Goal: Information Seeking & Learning: Learn about a topic

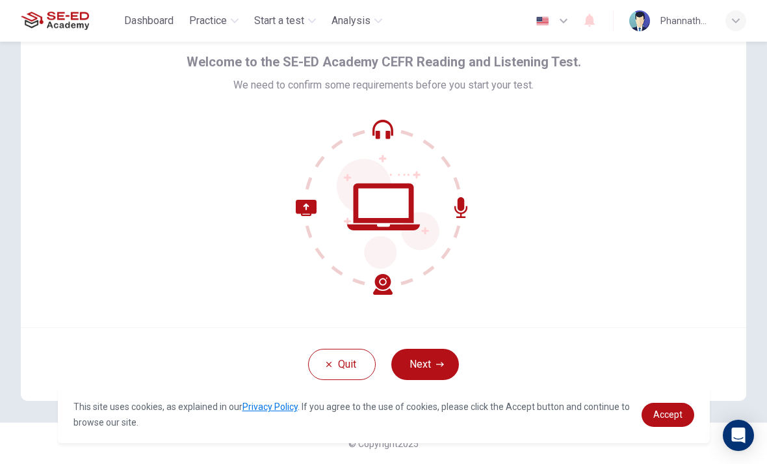
scroll to position [53, 0]
click at [386, 203] on icon at bounding box center [384, 207] width 176 height 176
click at [413, 374] on button "Next" at bounding box center [425, 363] width 68 height 31
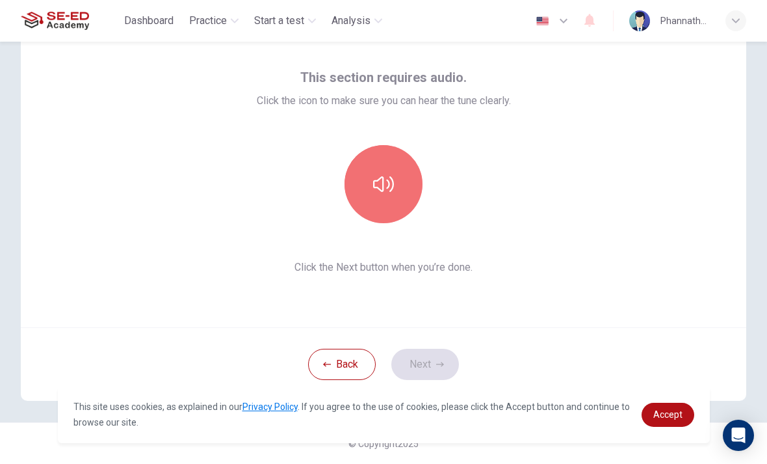
click at [386, 212] on button "button" at bounding box center [384, 184] width 78 height 78
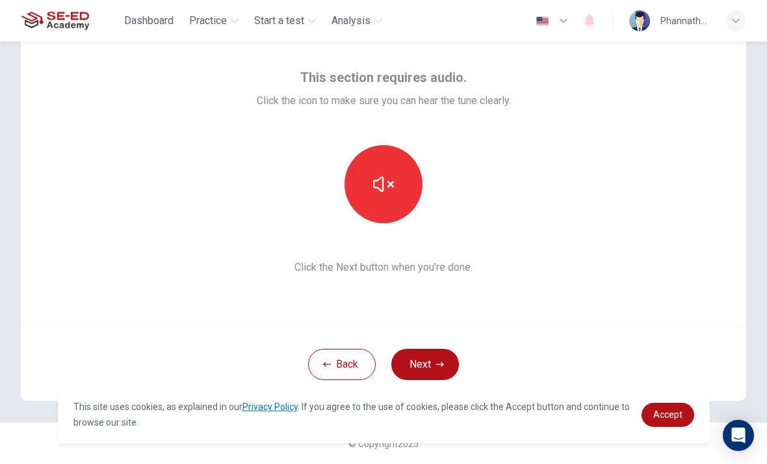
click at [441, 358] on button "Next" at bounding box center [425, 363] width 68 height 31
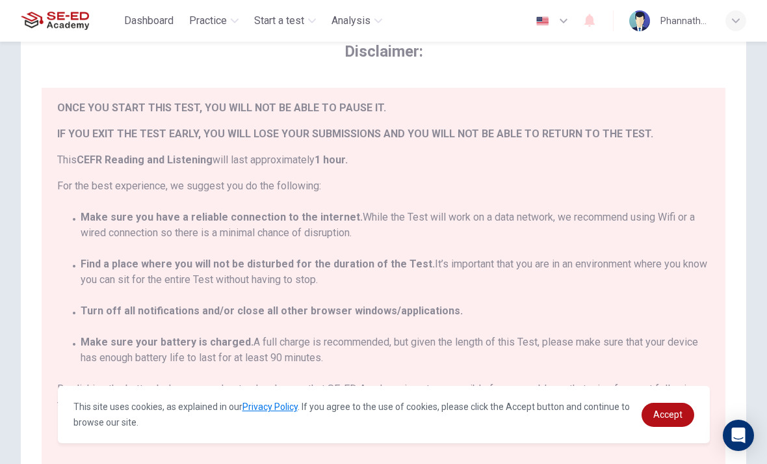
scroll to position [29, 0]
click at [660, 412] on span "Accept" at bounding box center [667, 414] width 29 height 10
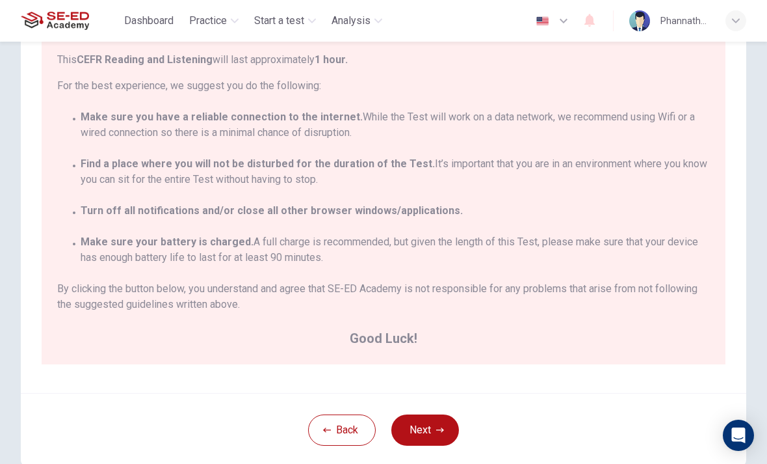
scroll to position [154, 0]
click at [662, 332] on span "Good Luck!" at bounding box center [383, 336] width 653 height 21
click at [424, 424] on button "Next" at bounding box center [425, 428] width 68 height 31
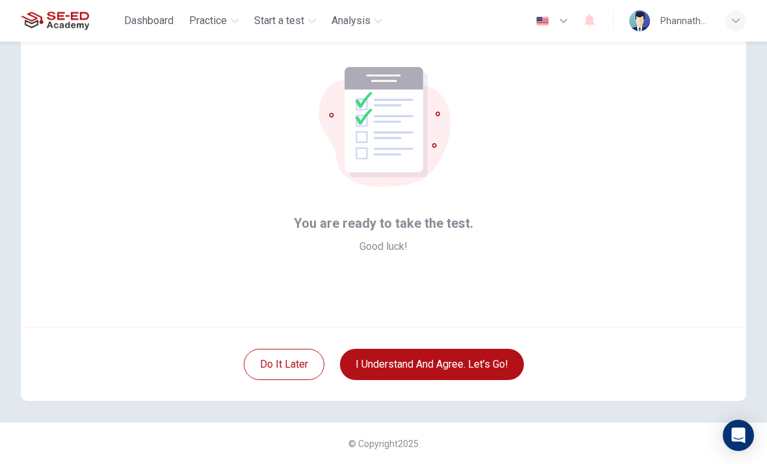
scroll to position [53, 0]
click at [476, 361] on button "I understand and agree. Let’s go!" at bounding box center [432, 363] width 184 height 31
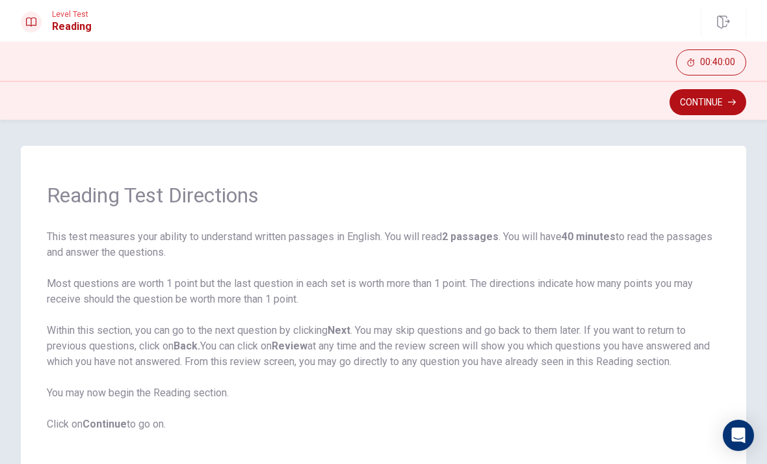
click at [699, 101] on button "Continue" at bounding box center [708, 102] width 77 height 26
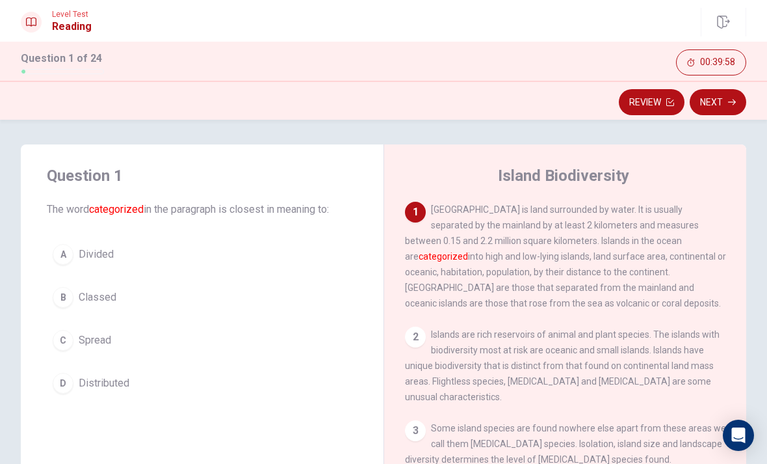
scroll to position [3, 0]
click at [64, 261] on div "A" at bounding box center [63, 252] width 21 height 21
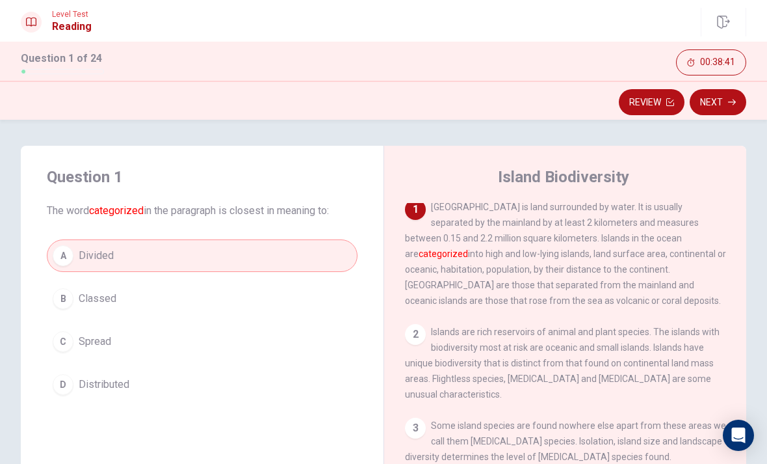
scroll to position [0, 0]
click at [731, 98] on icon "button" at bounding box center [732, 102] width 8 height 8
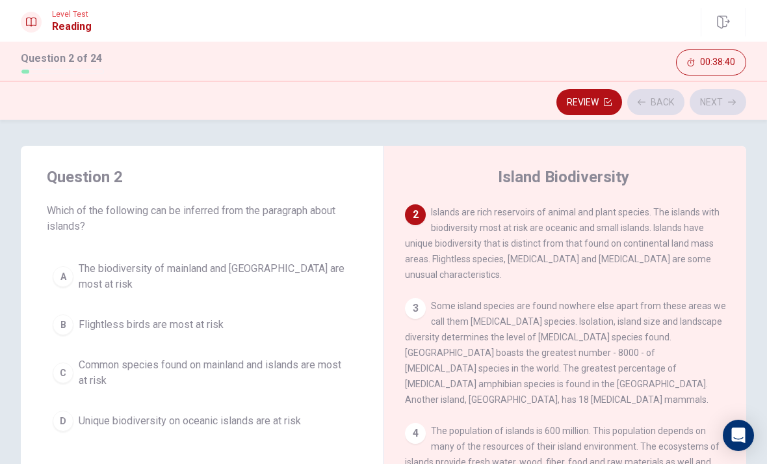
scroll to position [129, 0]
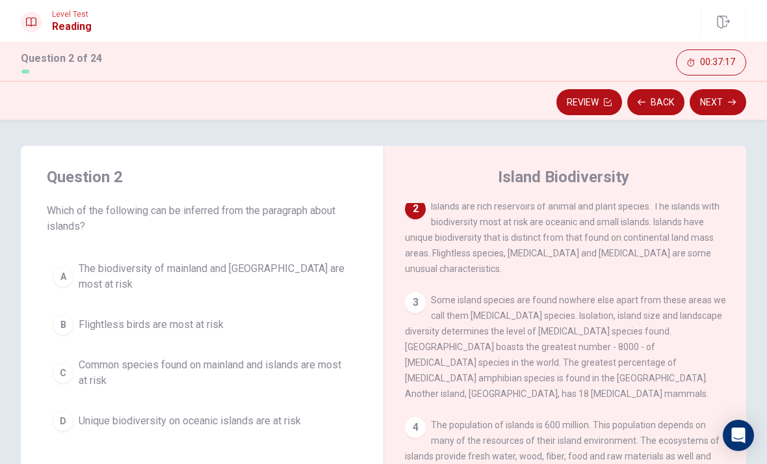
click at [194, 427] on span "Unique biodiversity on oceanic islands are at risk" at bounding box center [190, 421] width 222 height 16
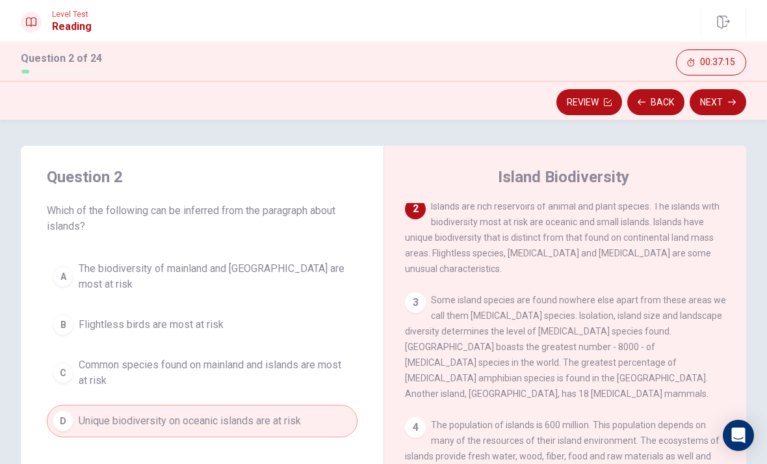
click at [732, 95] on button "Next" at bounding box center [718, 102] width 57 height 26
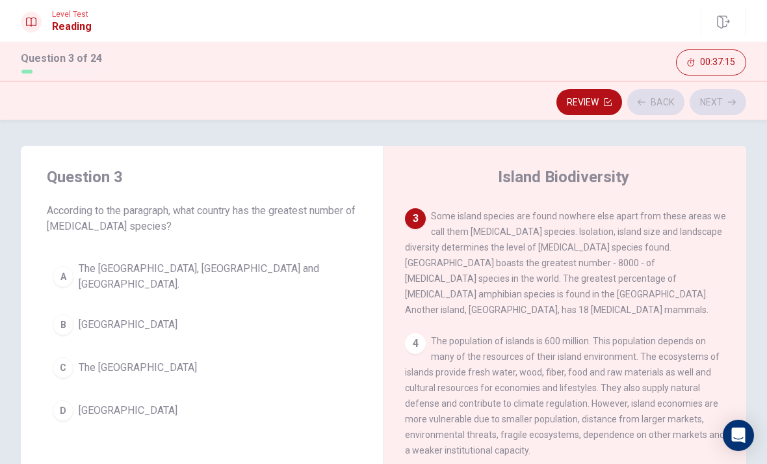
scroll to position [226, 0]
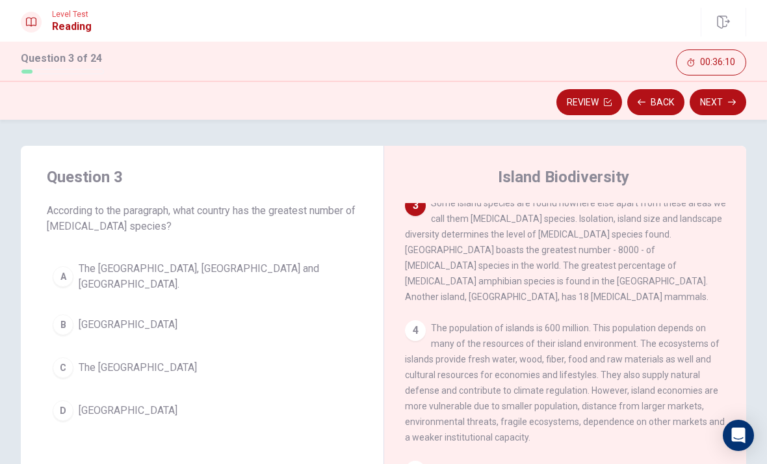
click at [86, 308] on button "B [GEOGRAPHIC_DATA]" at bounding box center [202, 324] width 311 height 33
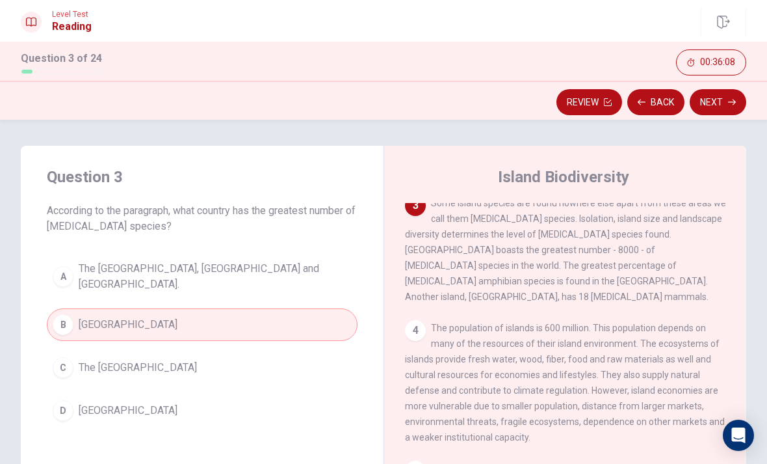
click at [716, 100] on button "Next" at bounding box center [718, 102] width 57 height 26
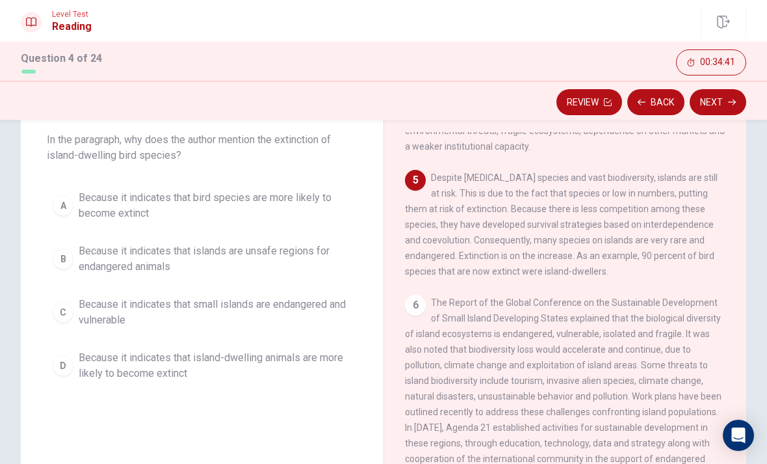
scroll to position [75, 0]
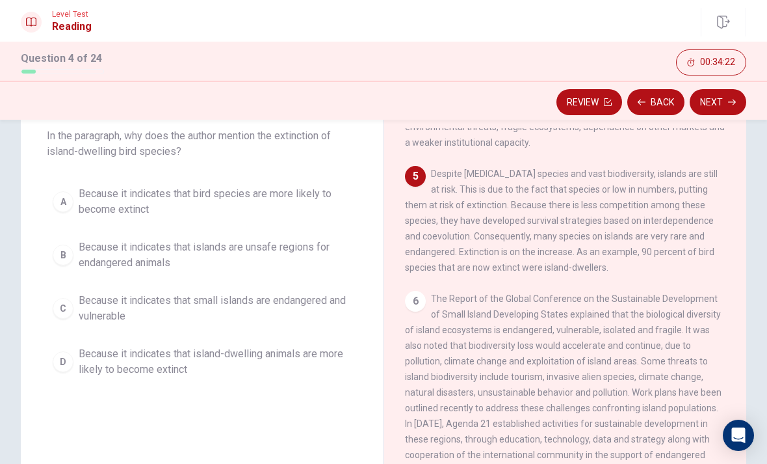
click at [165, 308] on span "Because it indicates that small islands are endangered and vulnerable" at bounding box center [215, 308] width 273 height 31
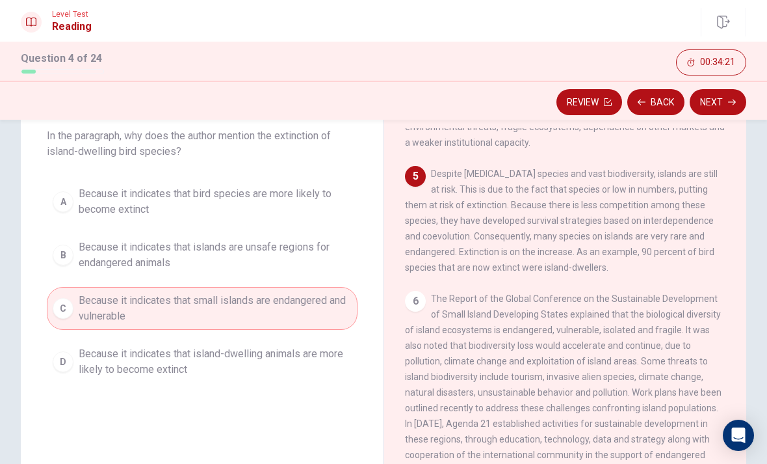
click at [714, 98] on button "Next" at bounding box center [718, 102] width 57 height 26
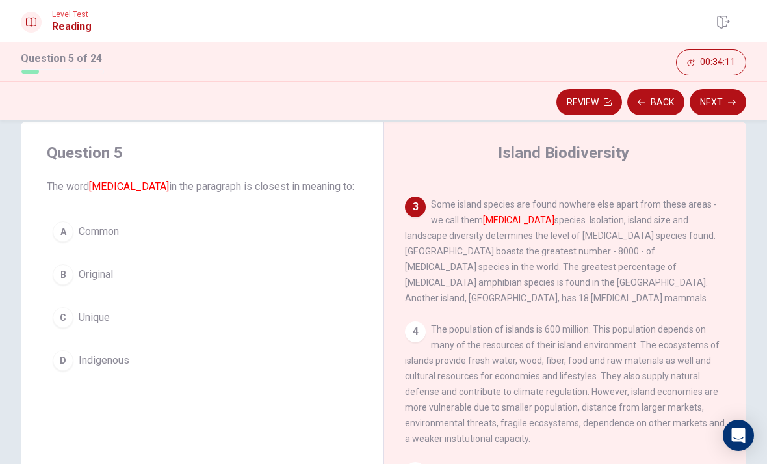
scroll to position [201, 0]
click at [89, 318] on span "Unique" at bounding box center [94, 317] width 31 height 16
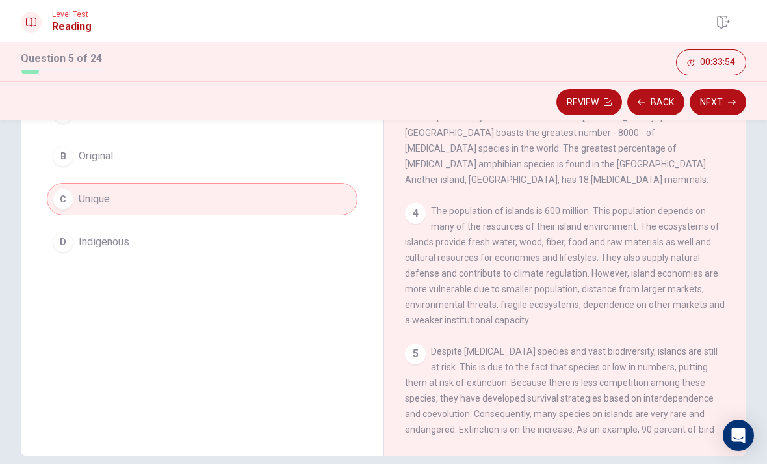
scroll to position [149, 0]
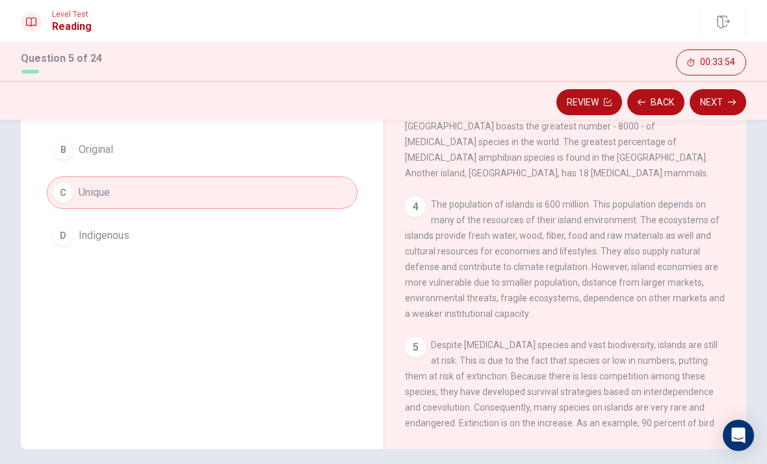
click at [718, 106] on button "Next" at bounding box center [718, 102] width 57 height 26
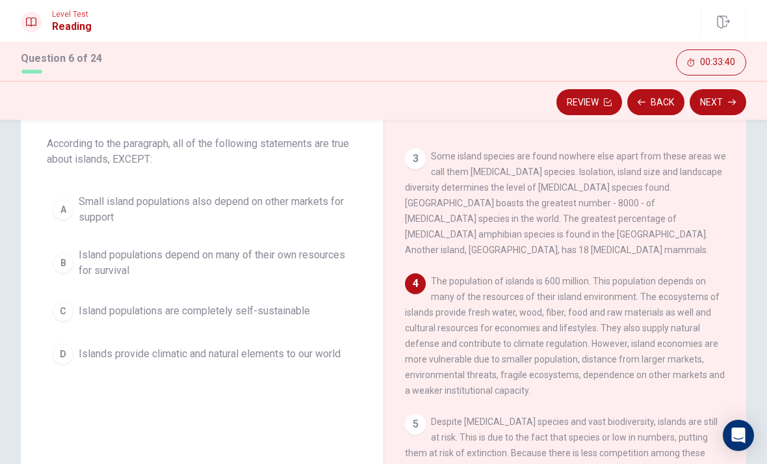
scroll to position [207, 0]
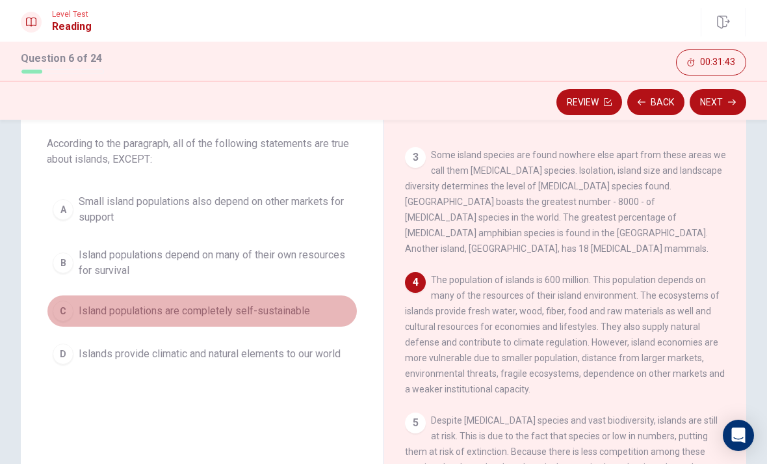
click at [226, 314] on span "Island populations are completely self-sustainable" at bounding box center [194, 311] width 231 height 16
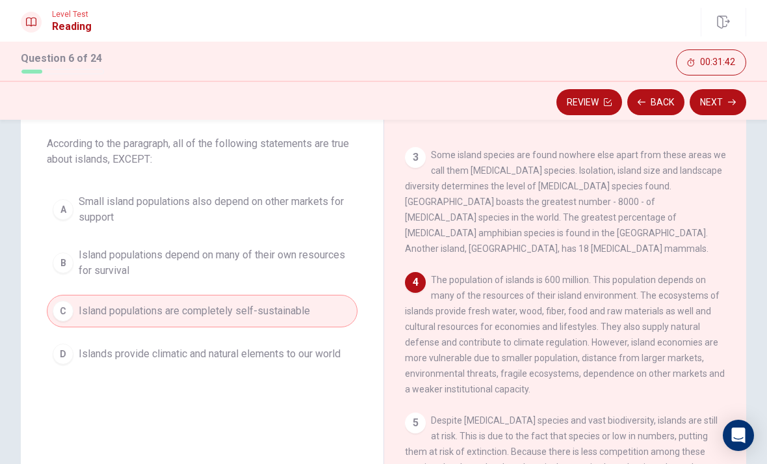
click at [721, 103] on button "Next" at bounding box center [718, 102] width 57 height 26
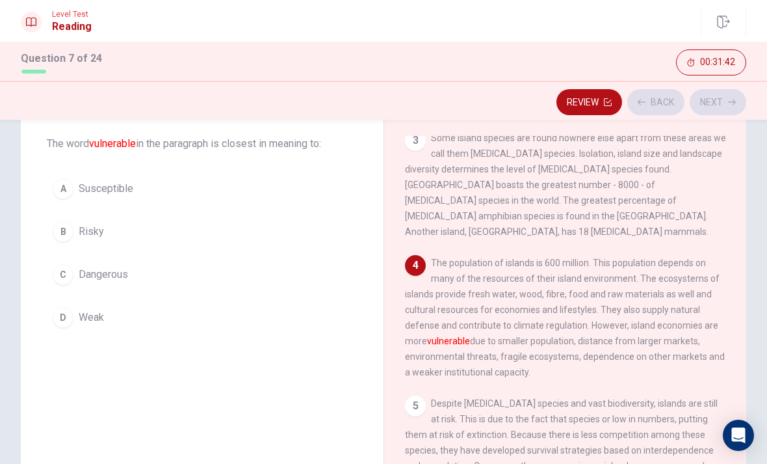
scroll to position [226, 0]
click at [60, 311] on div "D" at bounding box center [63, 317] width 21 height 21
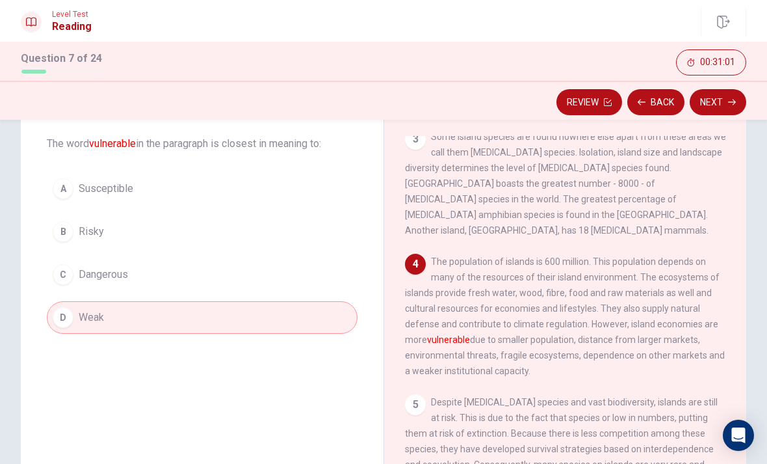
click at [715, 111] on button "Next" at bounding box center [718, 102] width 57 height 26
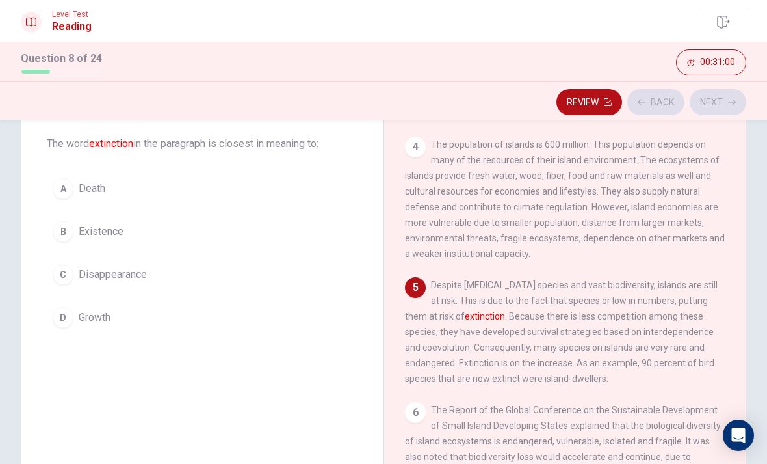
scroll to position [355, 0]
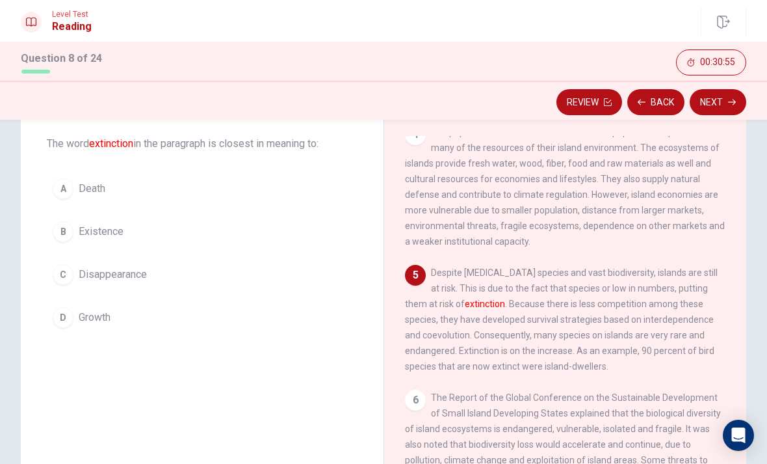
click at [167, 189] on button "A Death" at bounding box center [202, 188] width 311 height 33
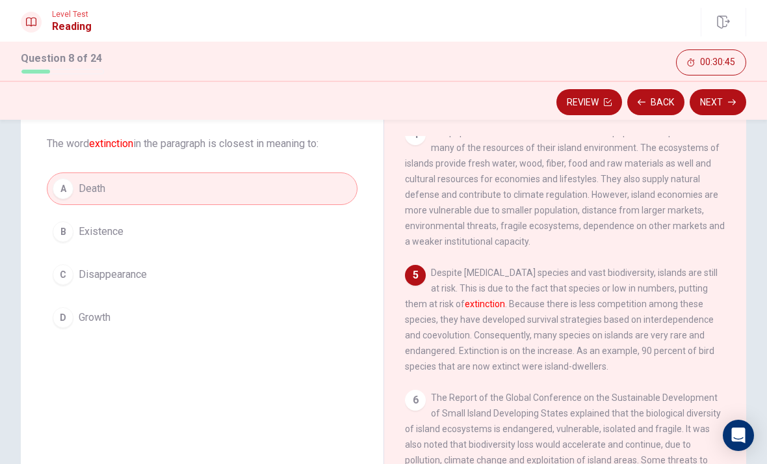
click at [704, 98] on button "Next" at bounding box center [718, 102] width 57 height 26
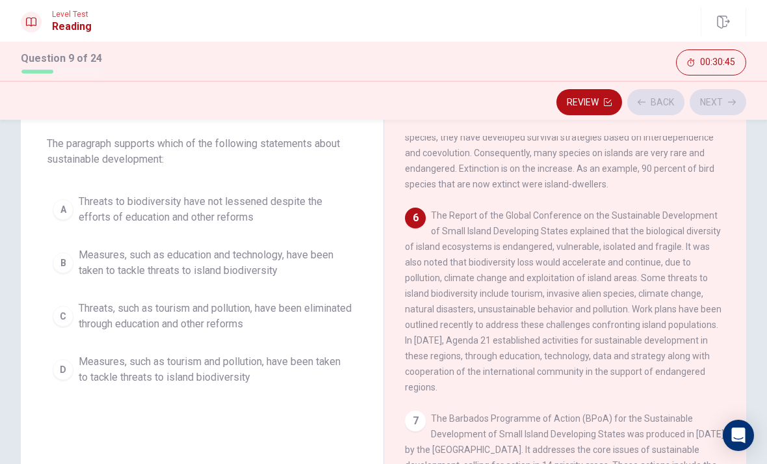
scroll to position [549, 0]
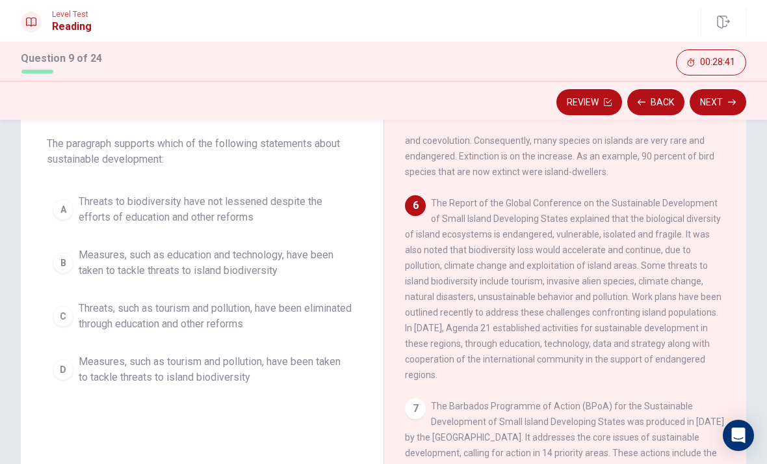
click at [211, 194] on span "Threats to biodiversity have not lessened despite the efforts of education and …" at bounding box center [215, 209] width 273 height 31
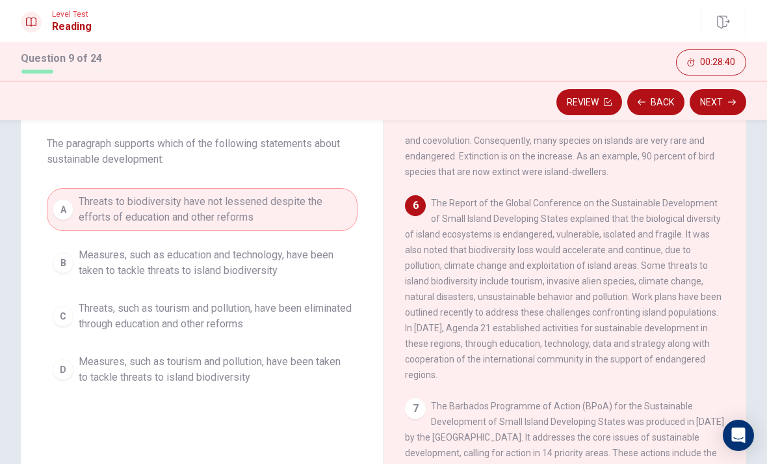
click at [720, 100] on button "Next" at bounding box center [718, 102] width 57 height 26
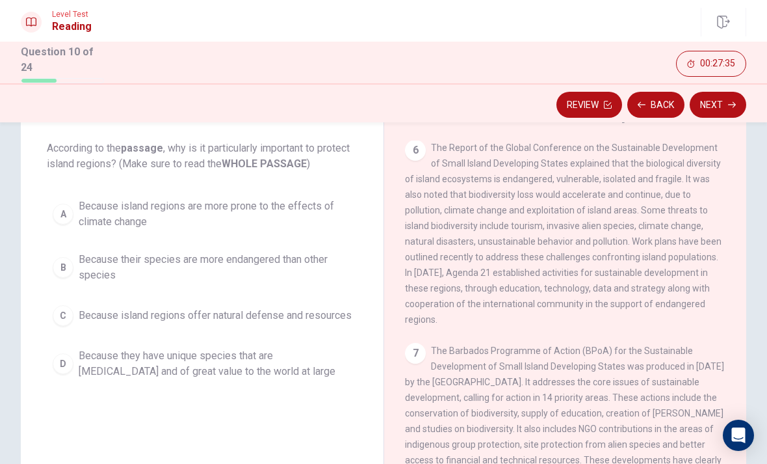
scroll to position [57, 0]
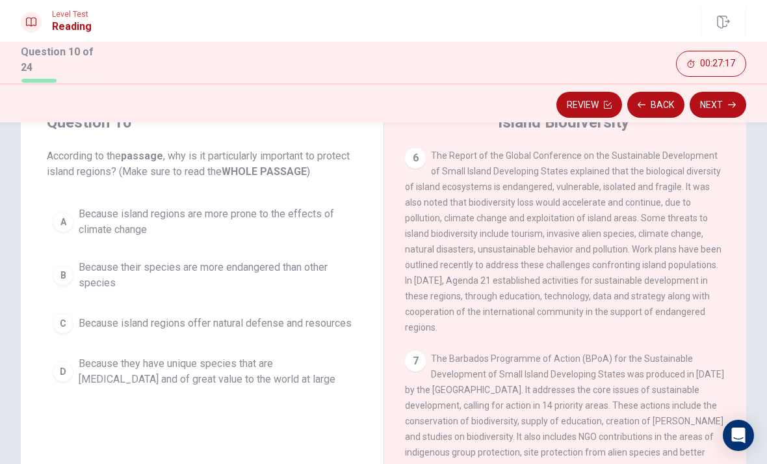
click at [210, 379] on span "Because they have unique species that are [MEDICAL_DATA] and of great value to …" at bounding box center [215, 371] width 273 height 31
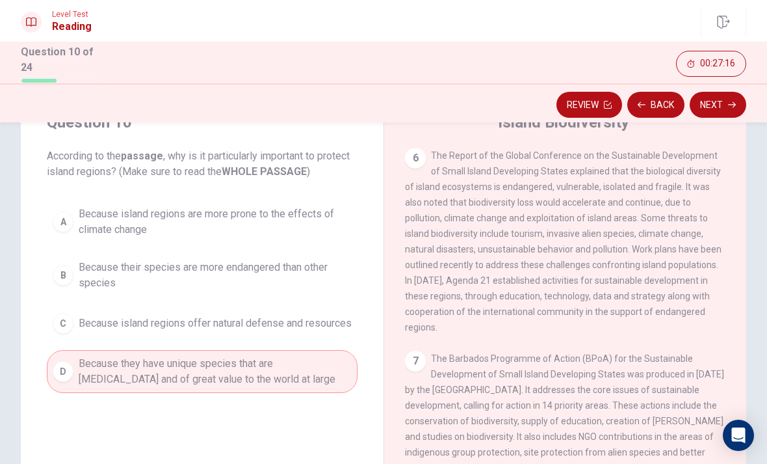
click at [728, 104] on icon "button" at bounding box center [732, 105] width 8 height 8
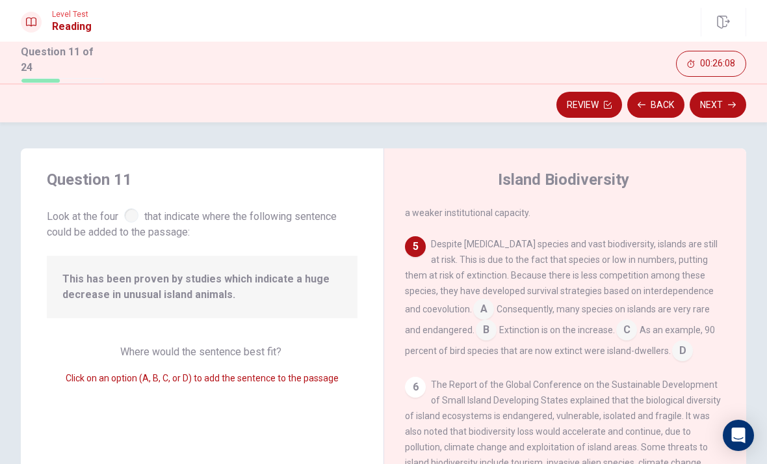
scroll to position [454, 0]
click at [616, 327] on input at bounding box center [626, 329] width 21 height 21
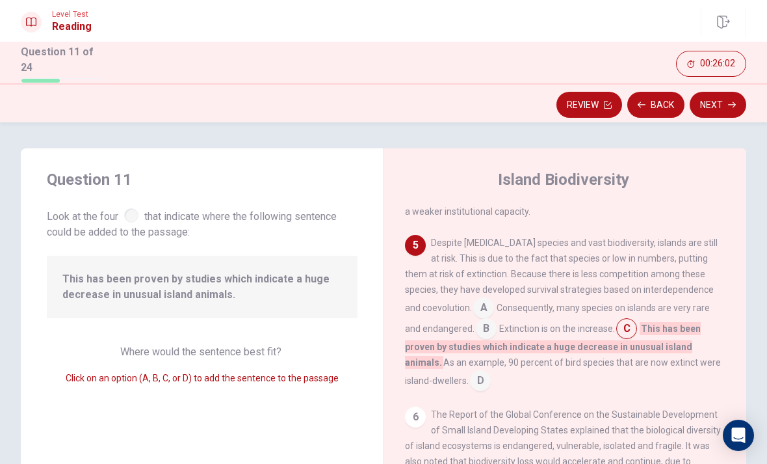
click at [491, 371] on input at bounding box center [480, 381] width 21 height 21
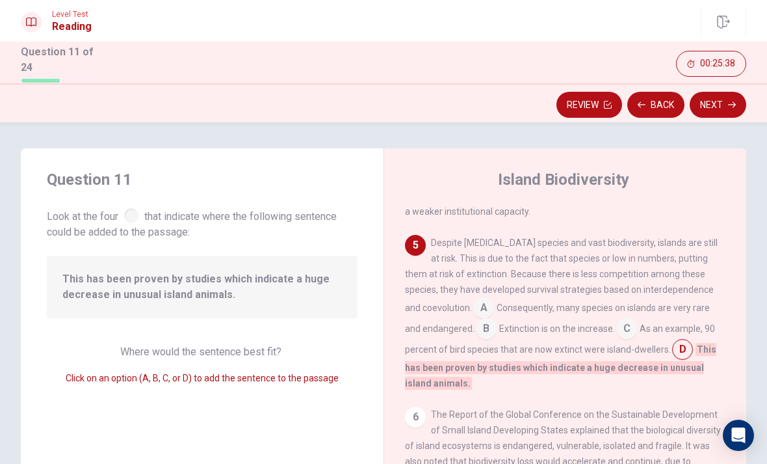
click at [473, 311] on input at bounding box center [483, 308] width 21 height 21
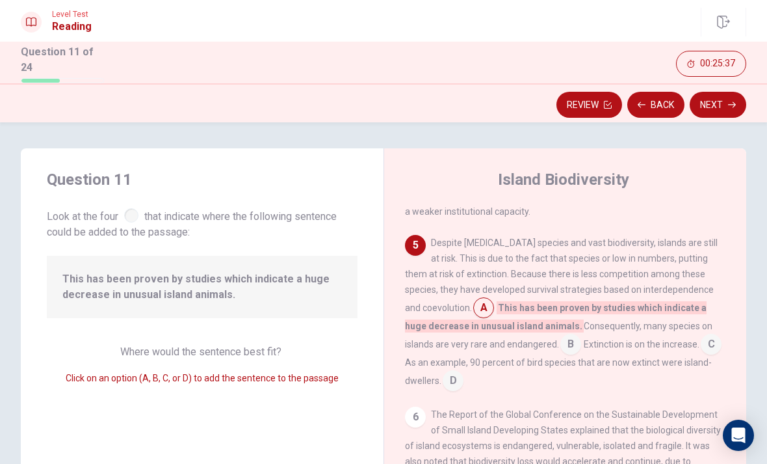
click at [473, 306] on input at bounding box center [483, 308] width 21 height 21
click at [560, 341] on input at bounding box center [570, 345] width 21 height 21
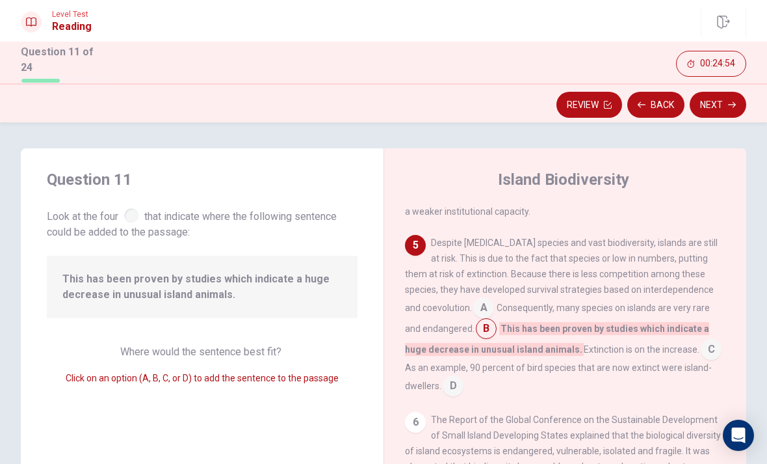
click at [701, 345] on input at bounding box center [711, 350] width 21 height 21
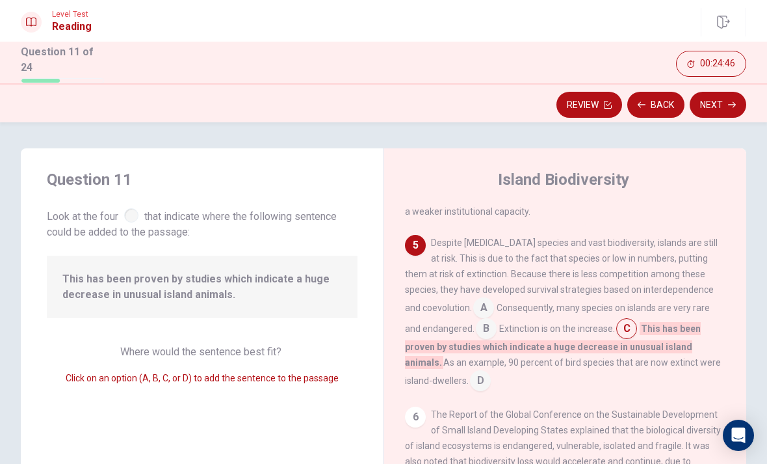
click at [491, 373] on input at bounding box center [480, 381] width 21 height 21
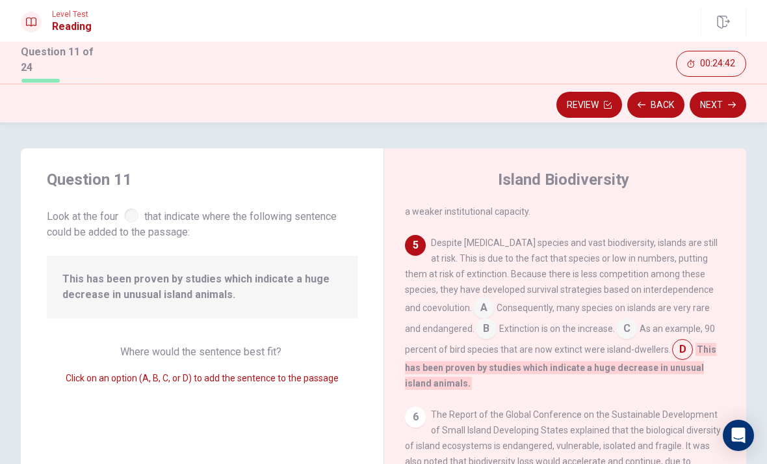
click at [476, 324] on input at bounding box center [486, 329] width 21 height 21
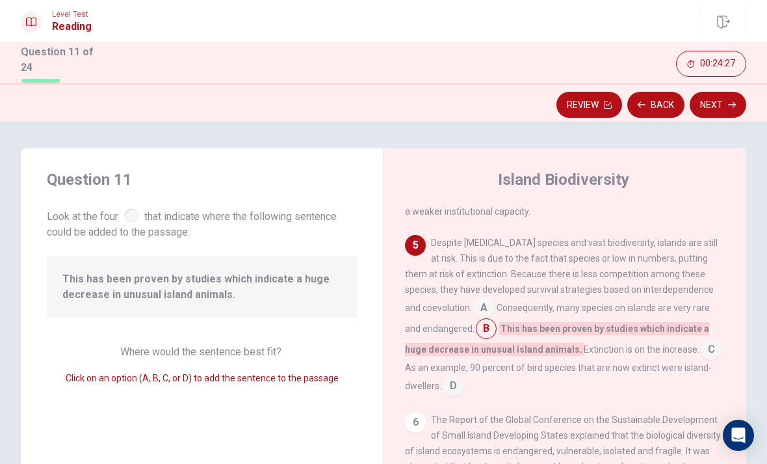
click at [714, 107] on button "Next" at bounding box center [718, 105] width 57 height 26
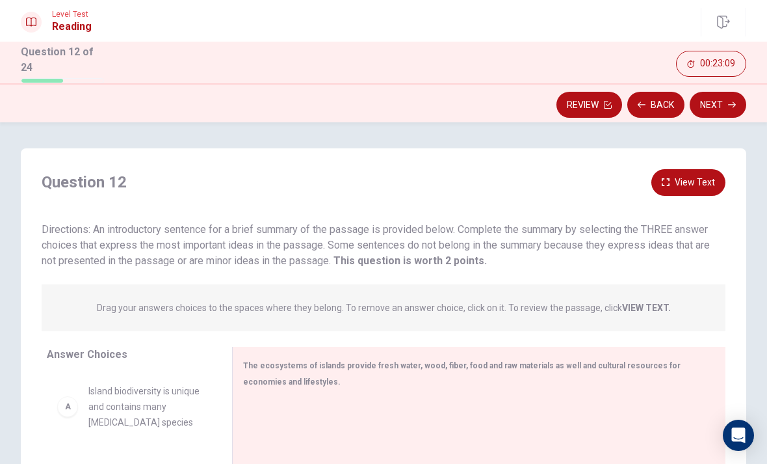
scroll to position [0, 0]
click at [131, 399] on span "Island biodiversity is unique and contains many [MEDICAL_DATA] species" at bounding box center [144, 406] width 112 height 47
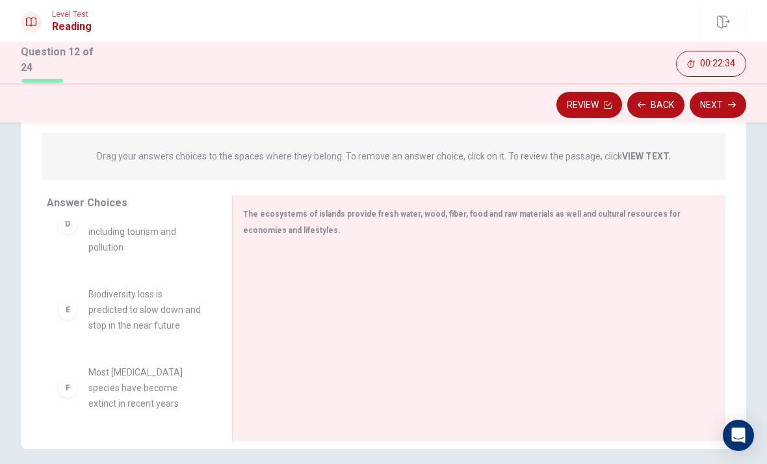
scroll to position [152, 0]
click at [60, 382] on div "F" at bounding box center [67, 386] width 21 height 21
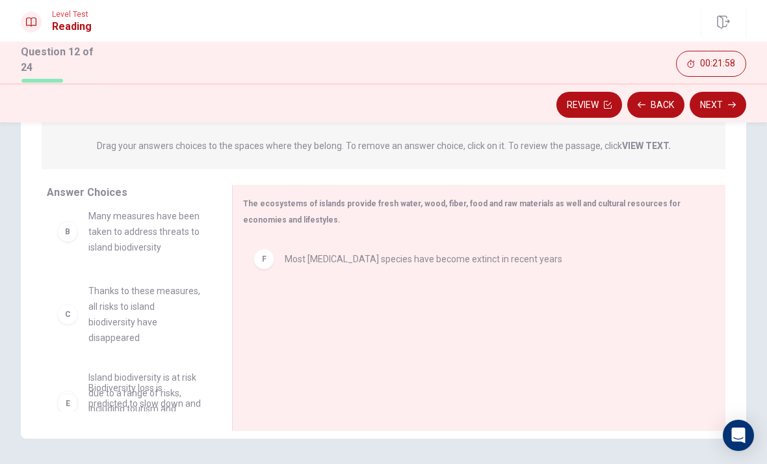
scroll to position [87, 0]
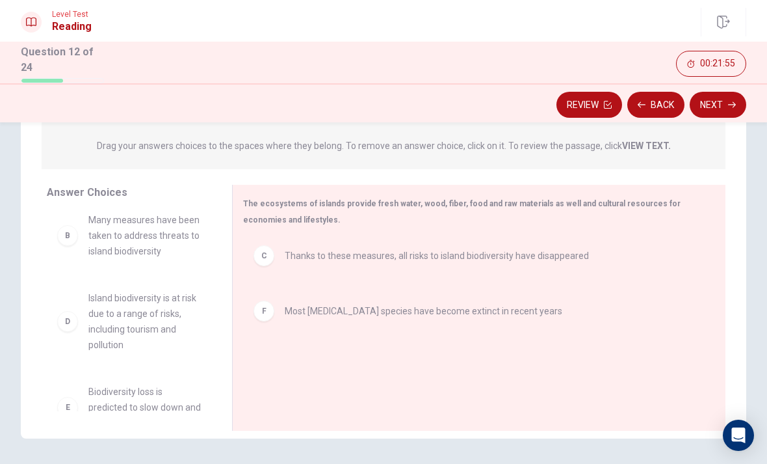
click at [334, 249] on div "F Most [MEDICAL_DATA] species have become extinct in recent years" at bounding box center [474, 269] width 462 height 42
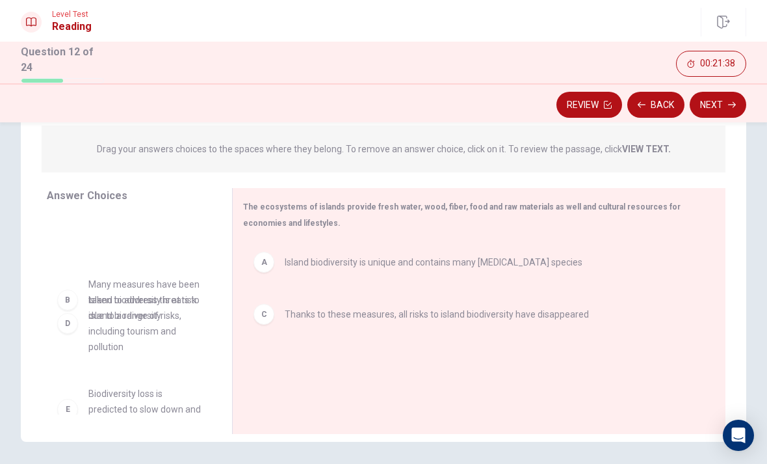
scroll to position [158, 0]
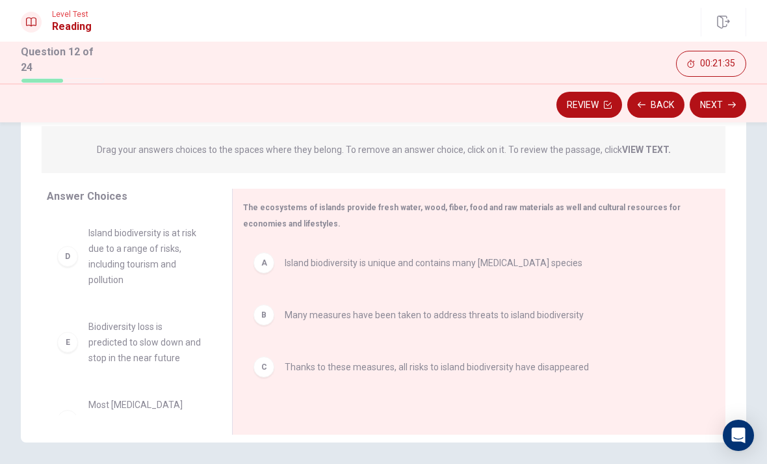
click at [731, 97] on button "Next" at bounding box center [718, 105] width 57 height 26
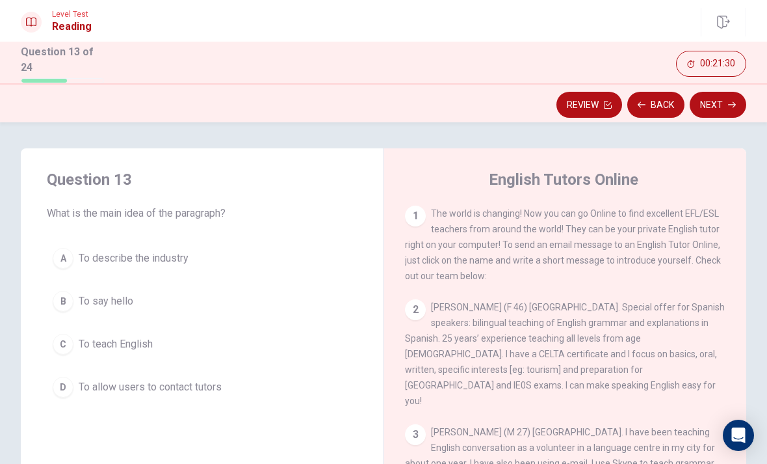
scroll to position [0, 0]
click at [144, 336] on span "To teach English" at bounding box center [116, 344] width 74 height 16
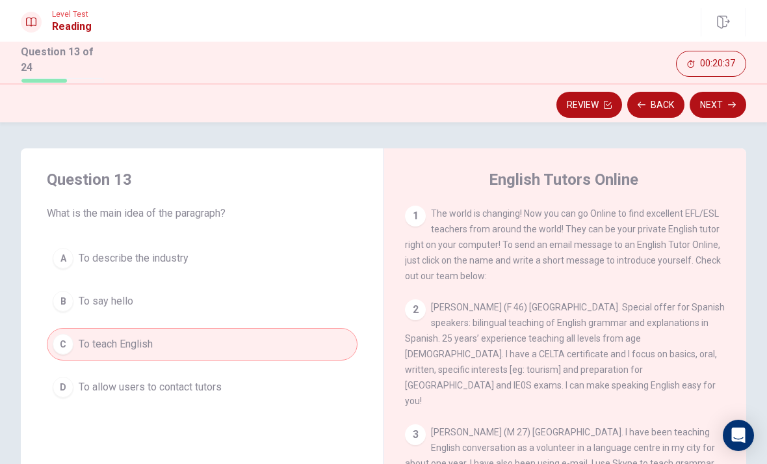
click at [718, 99] on button "Next" at bounding box center [718, 105] width 57 height 26
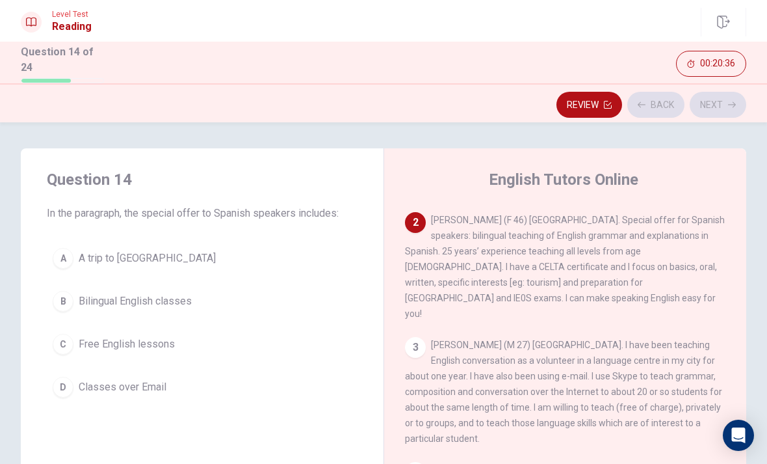
scroll to position [97, 0]
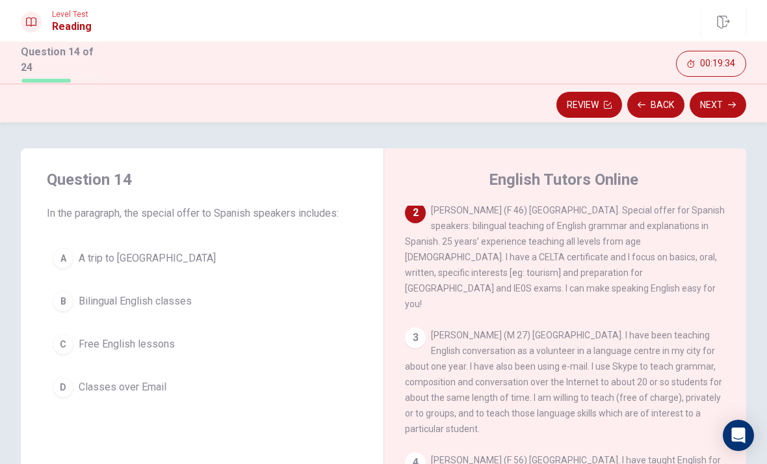
click at [165, 271] on button "A A trip to [GEOGRAPHIC_DATA]" at bounding box center [202, 258] width 311 height 33
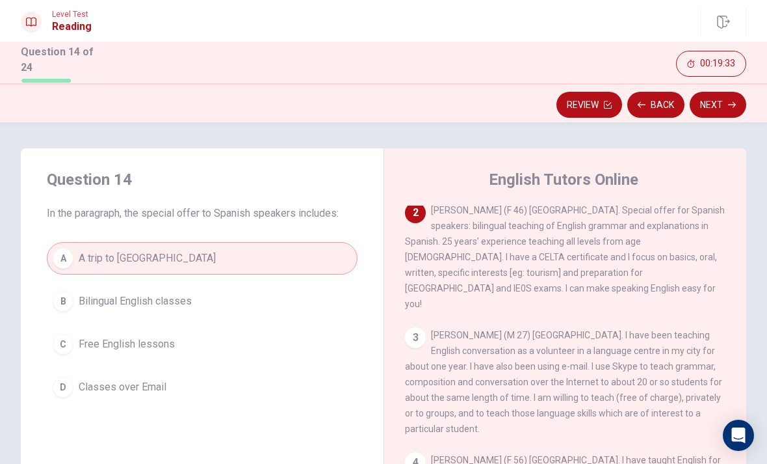
click at [193, 290] on button "B Bilingual English classes" at bounding box center [202, 301] width 311 height 33
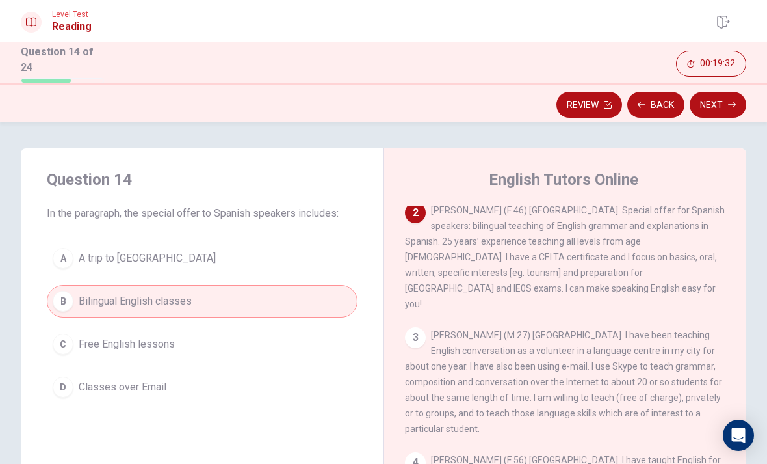
click at [726, 103] on button "Next" at bounding box center [718, 105] width 57 height 26
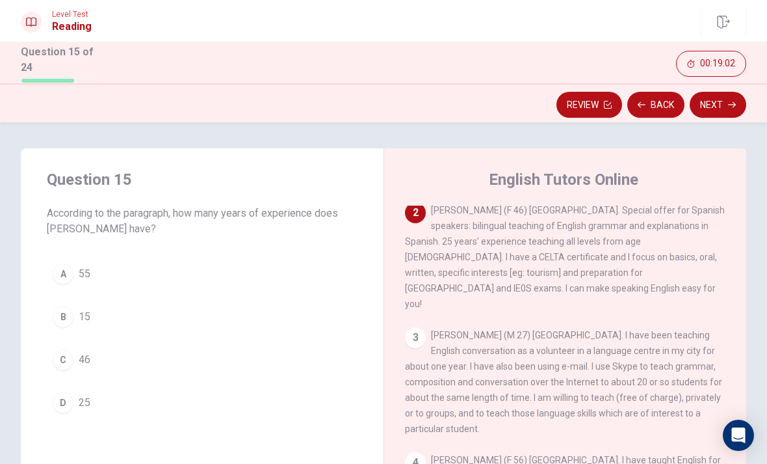
click at [78, 402] on button "D 25" at bounding box center [202, 402] width 311 height 33
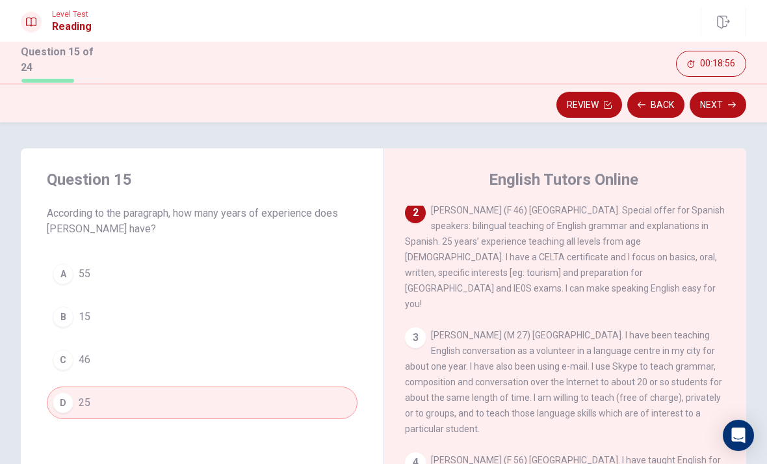
click at [721, 92] on button "Next" at bounding box center [718, 105] width 57 height 26
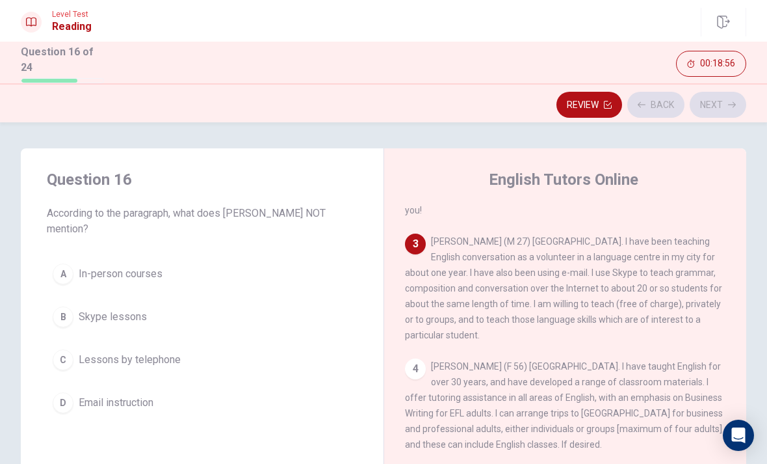
scroll to position [194, 0]
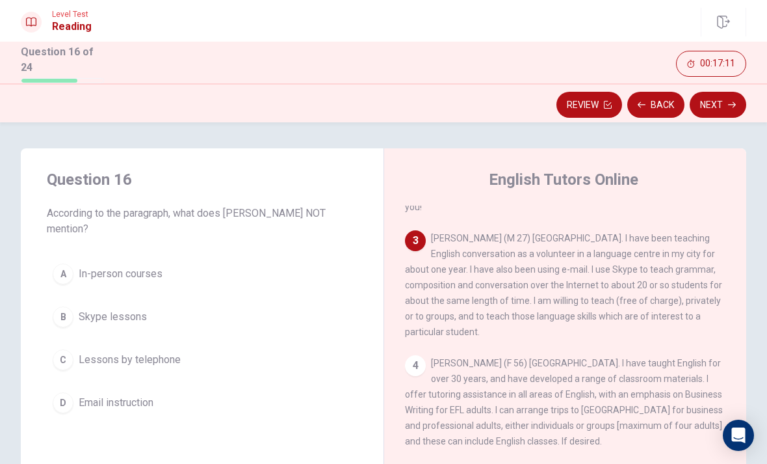
click at [195, 354] on button "C Lessons by telephone" at bounding box center [202, 359] width 311 height 33
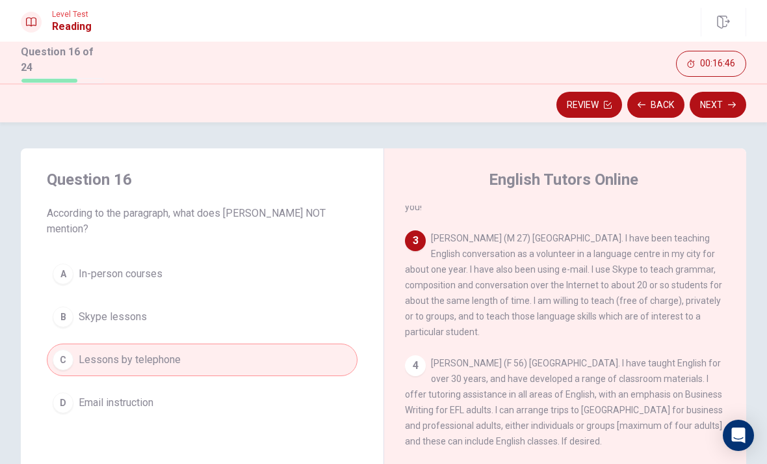
click at [722, 92] on button "Next" at bounding box center [718, 105] width 57 height 26
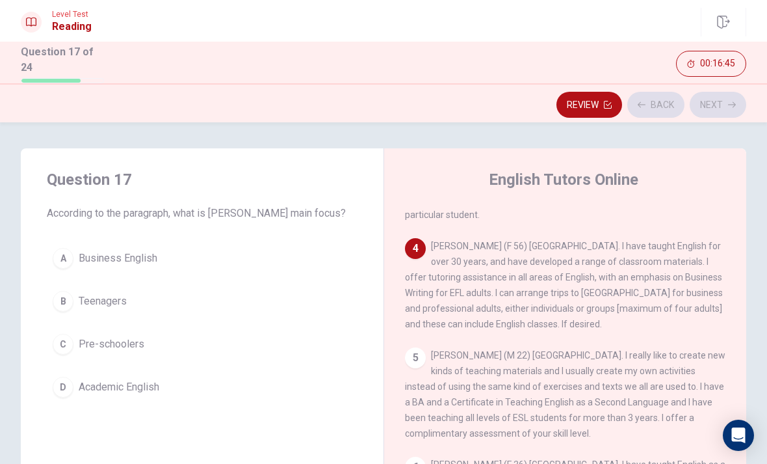
scroll to position [323, 0]
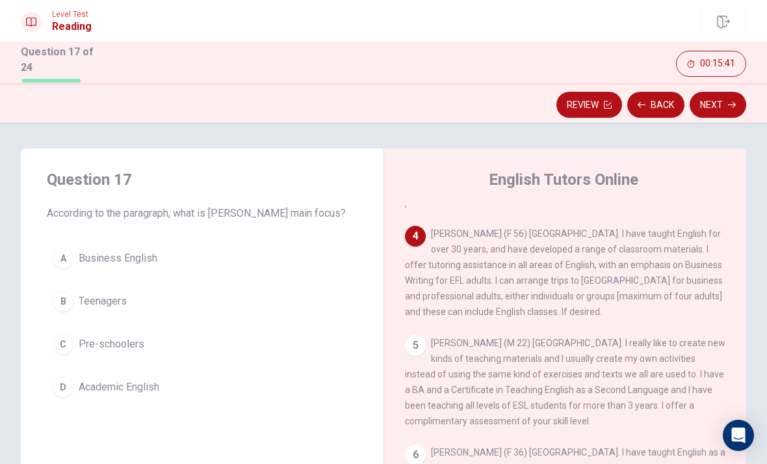
click at [170, 263] on button "A Business English" at bounding box center [202, 258] width 311 height 33
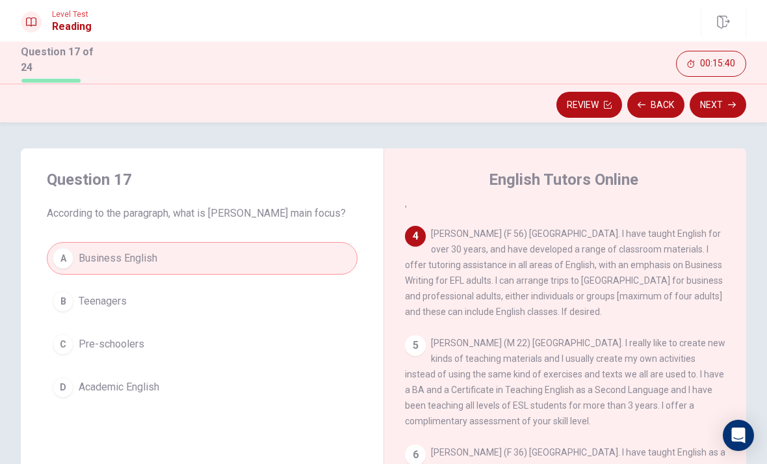
click at [740, 101] on button "Next" at bounding box center [718, 105] width 57 height 26
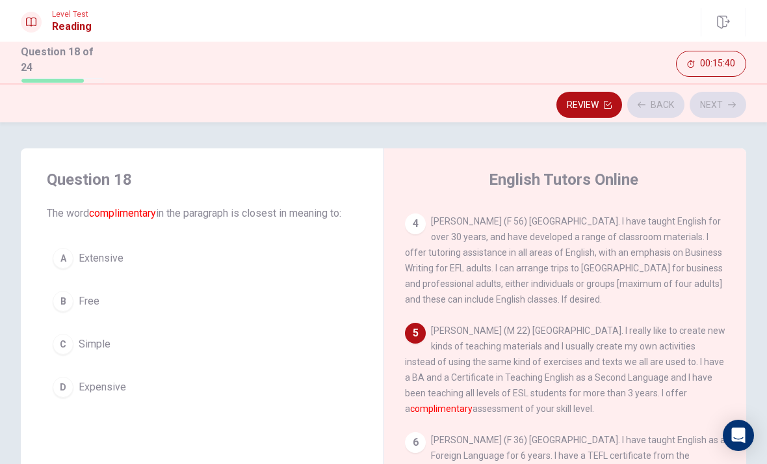
scroll to position [337, 0]
click at [107, 341] on span "Simple" at bounding box center [95, 344] width 32 height 16
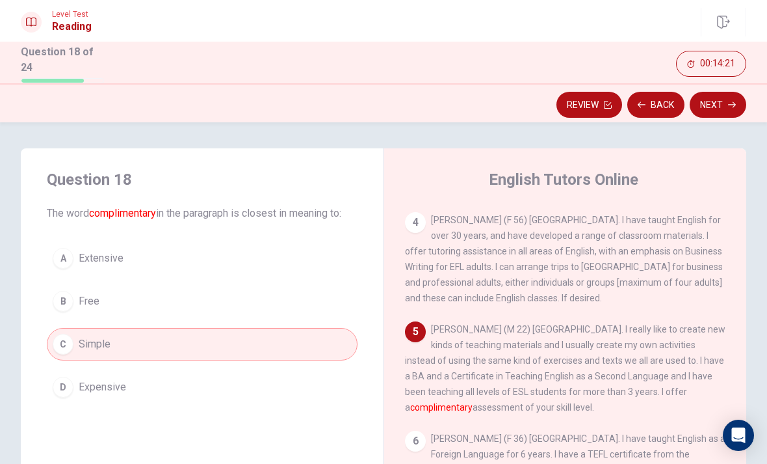
click at [726, 96] on button "Next" at bounding box center [718, 105] width 57 height 26
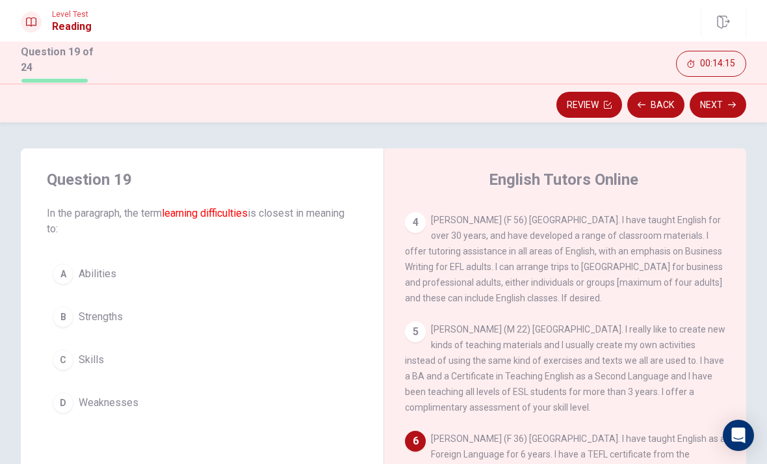
click at [127, 400] on span "Weaknesses" at bounding box center [109, 403] width 60 height 16
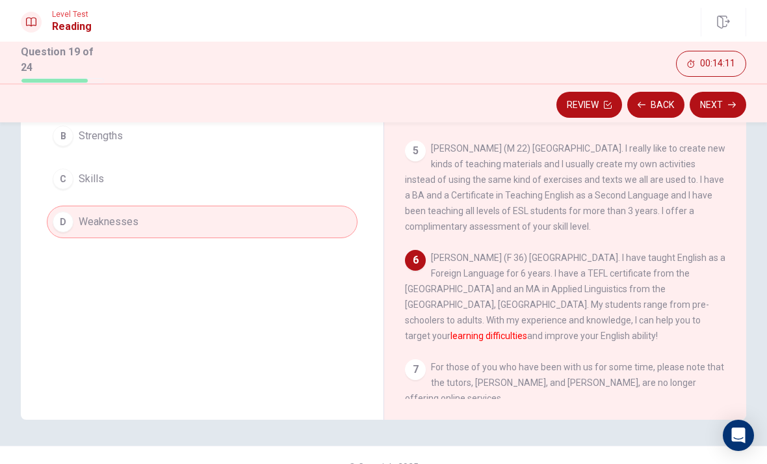
scroll to position [193, 0]
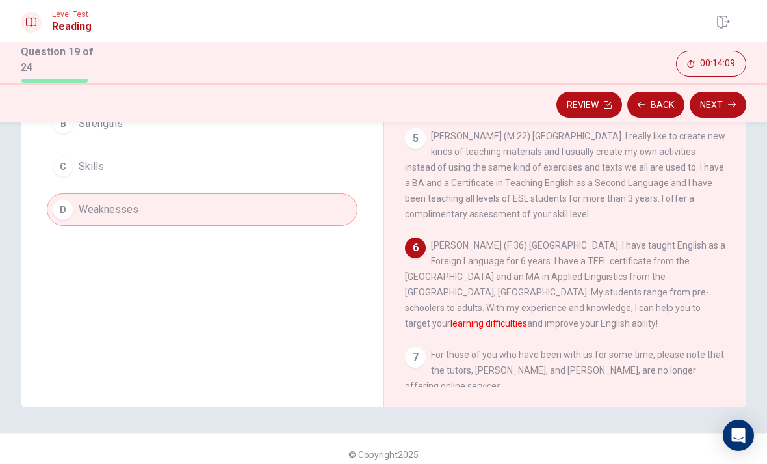
click at [707, 107] on button "Next" at bounding box center [718, 105] width 57 height 26
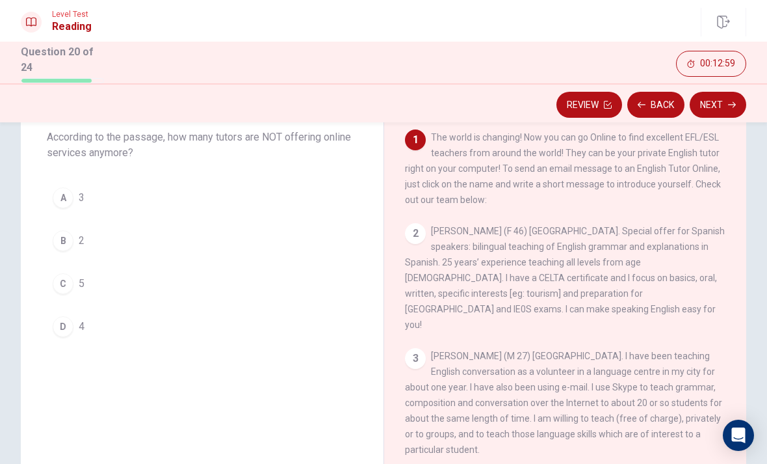
scroll to position [75, 0]
click at [67, 235] on div "B" at bounding box center [63, 241] width 21 height 21
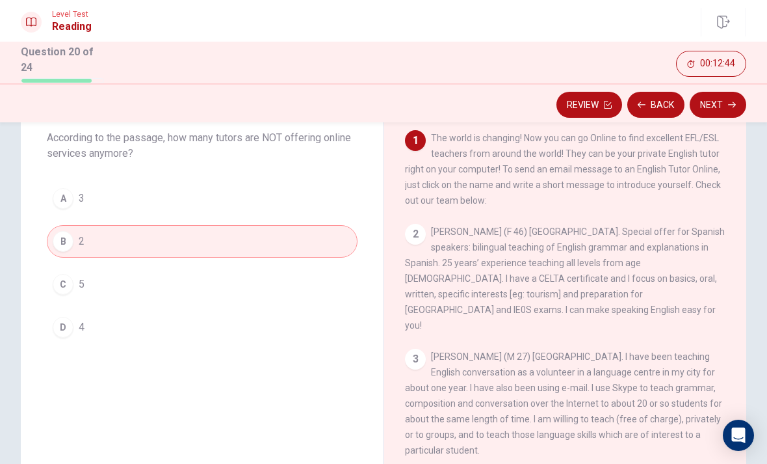
click at [726, 104] on button "Next" at bounding box center [718, 105] width 57 height 26
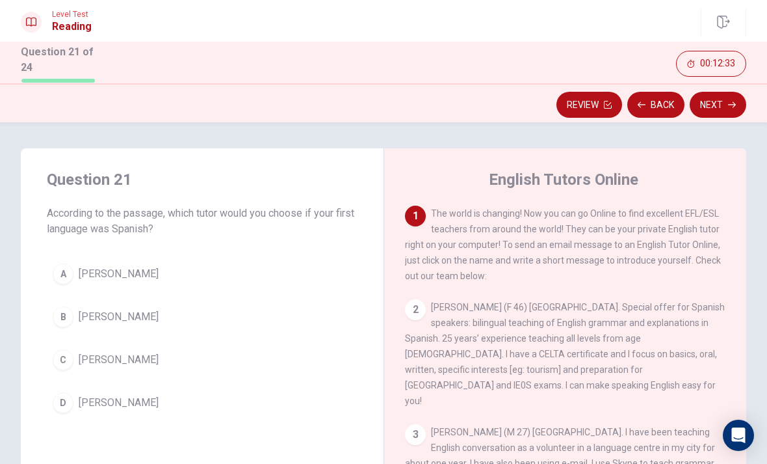
scroll to position [0, 0]
click at [115, 356] on span "[PERSON_NAME]" at bounding box center [119, 360] width 80 height 16
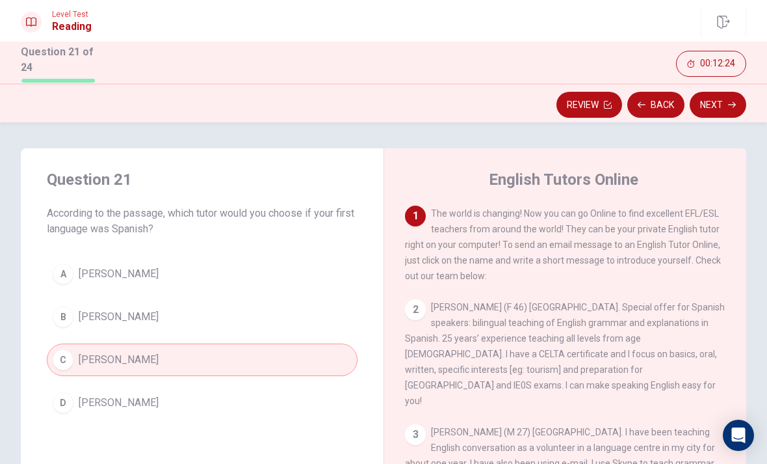
click at [724, 86] on div "Review Back Next" at bounding box center [383, 102] width 767 height 39
click at [723, 100] on button "Next" at bounding box center [718, 105] width 57 height 26
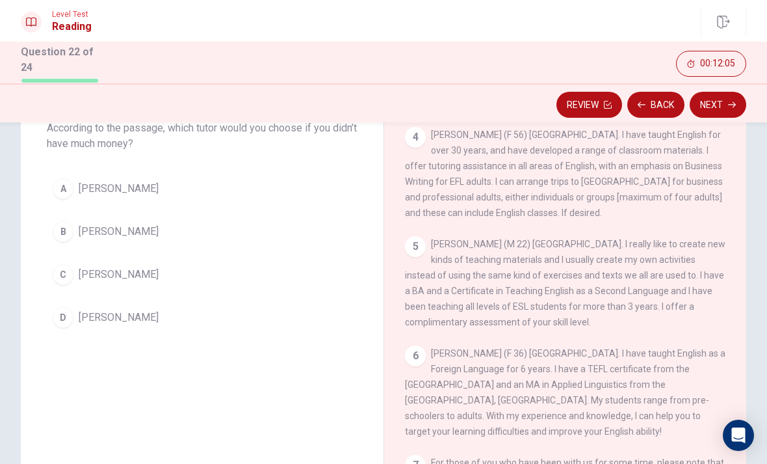
scroll to position [86, 0]
click at [168, 187] on button "A [PERSON_NAME]" at bounding box center [202, 188] width 311 height 33
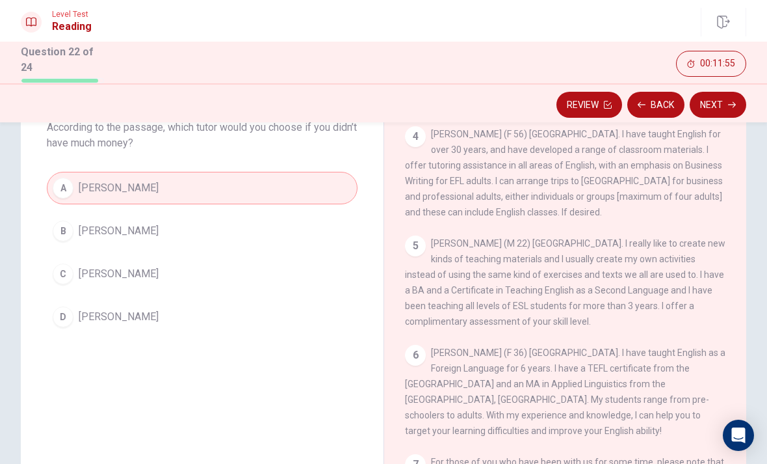
click at [720, 95] on button "Next" at bounding box center [718, 105] width 57 height 26
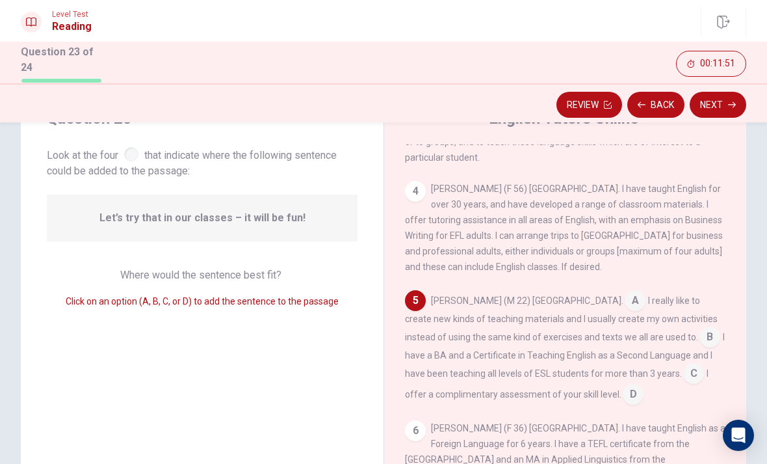
scroll to position [88, 0]
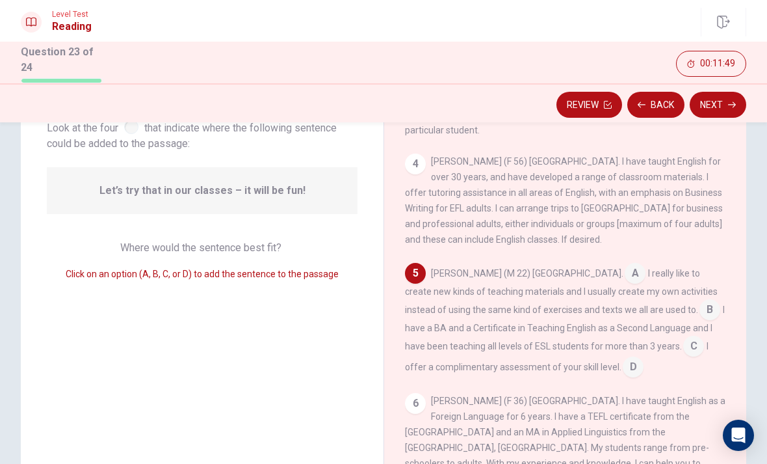
click at [424, 263] on div "5" at bounding box center [415, 273] width 21 height 21
click at [411, 263] on div "5" at bounding box center [415, 273] width 21 height 21
click at [625, 264] on input at bounding box center [635, 274] width 21 height 21
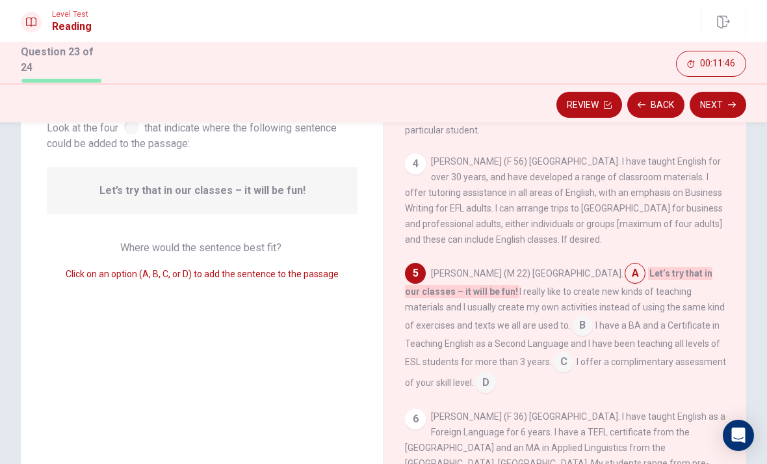
click at [625, 264] on input at bounding box center [635, 274] width 21 height 21
click at [607, 267] on span "Let’s try that in our classes – it will be fun!" at bounding box center [559, 282] width 308 height 31
click at [625, 264] on input at bounding box center [635, 274] width 21 height 21
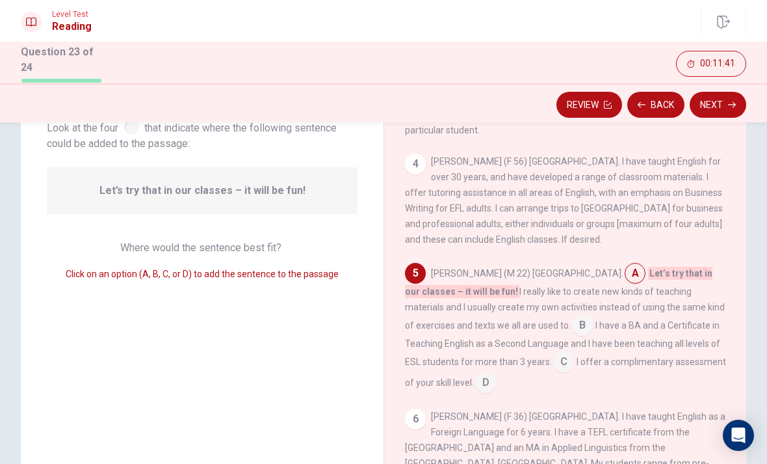
click at [407, 263] on div "5" at bounding box center [415, 273] width 21 height 21
click at [572, 316] on input at bounding box center [582, 326] width 21 height 21
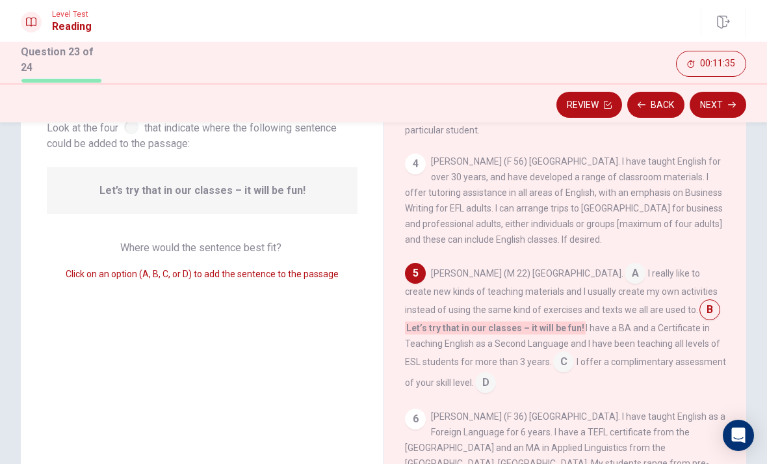
click at [625, 264] on input at bounding box center [635, 274] width 21 height 21
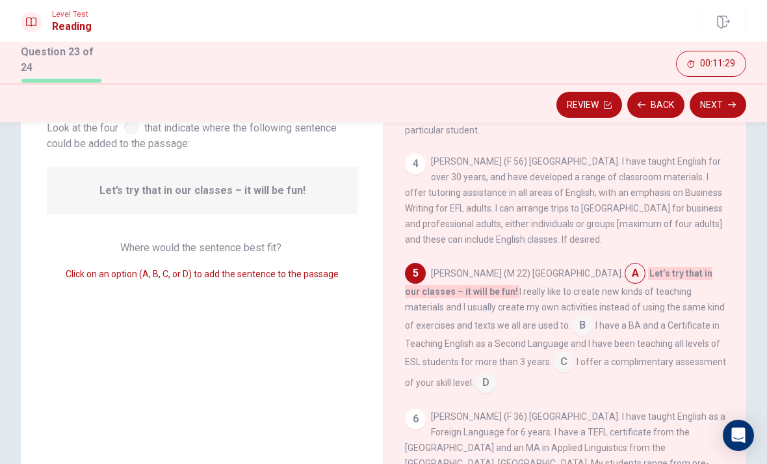
click at [625, 264] on input at bounding box center [635, 274] width 21 height 21
click at [572, 316] on input at bounding box center [582, 326] width 21 height 21
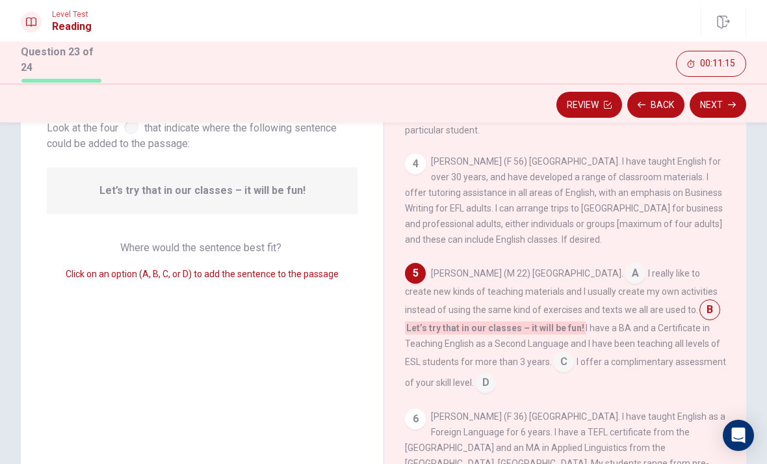
click at [553, 352] on input at bounding box center [563, 362] width 21 height 21
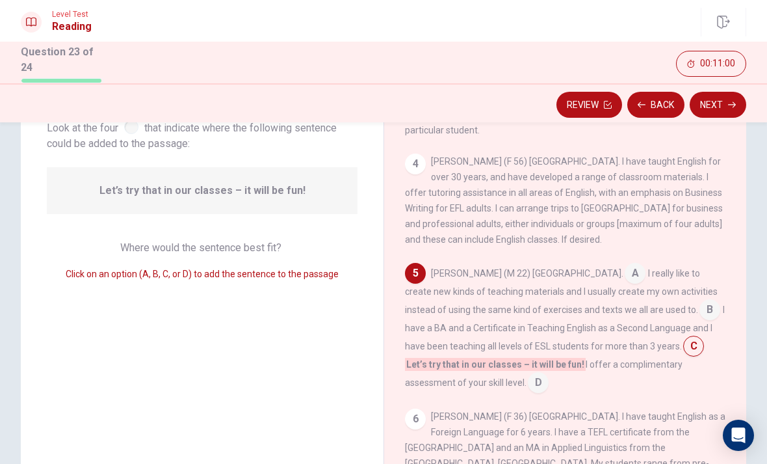
click at [528, 373] on input at bounding box center [538, 383] width 21 height 21
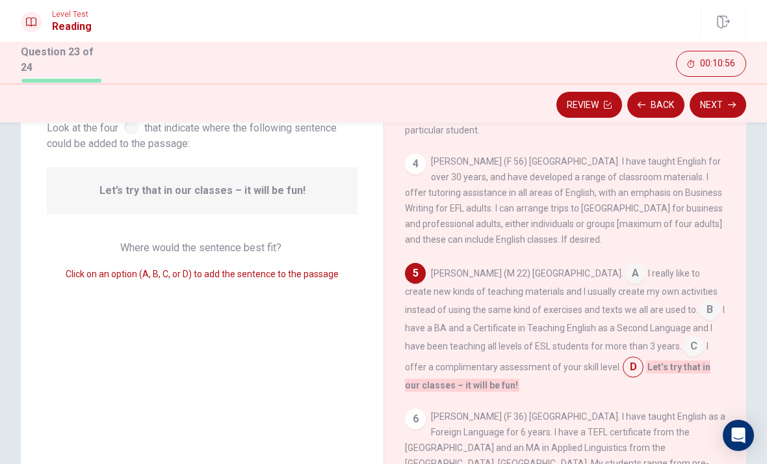
click at [726, 102] on button "Next" at bounding box center [718, 105] width 57 height 26
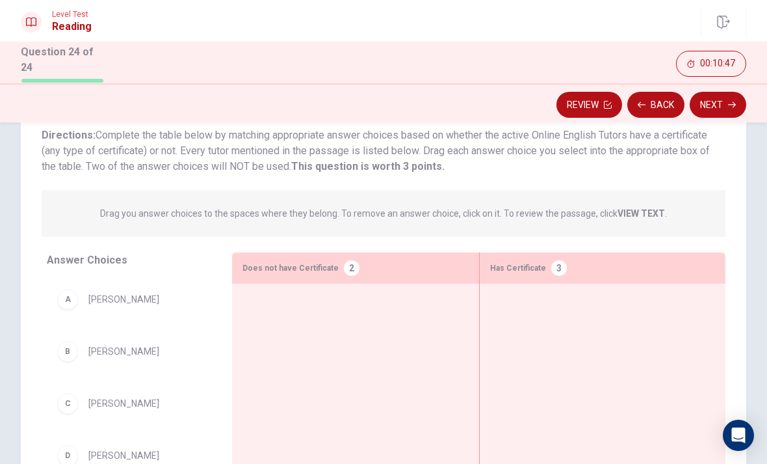
click at [642, 214] on strong "VIEW TEXT" at bounding box center [641, 213] width 47 height 10
click at [633, 209] on strong "VIEW TEXT" at bounding box center [641, 213] width 47 height 10
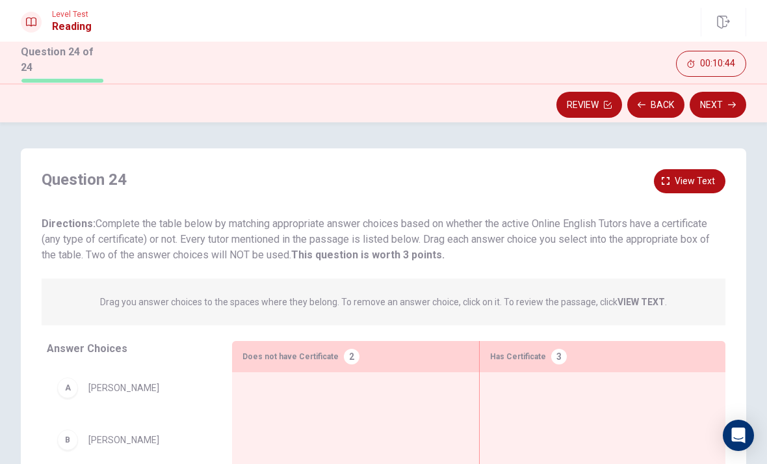
scroll to position [0, 0]
click at [688, 173] on span "View text" at bounding box center [695, 181] width 40 height 16
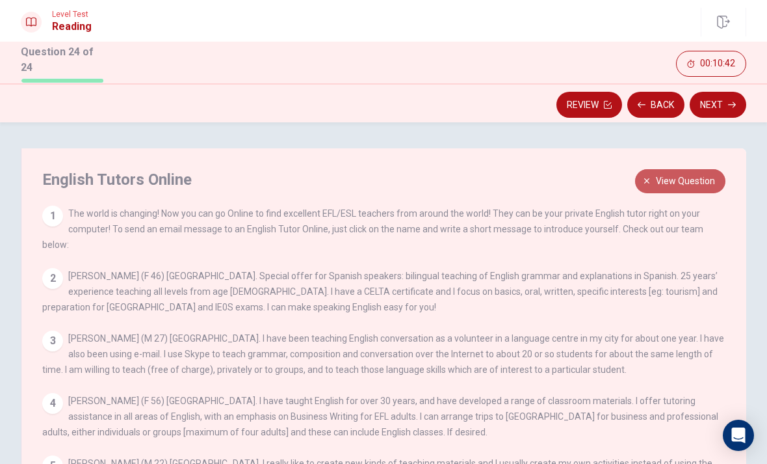
click at [694, 173] on span "View question" at bounding box center [685, 181] width 59 height 16
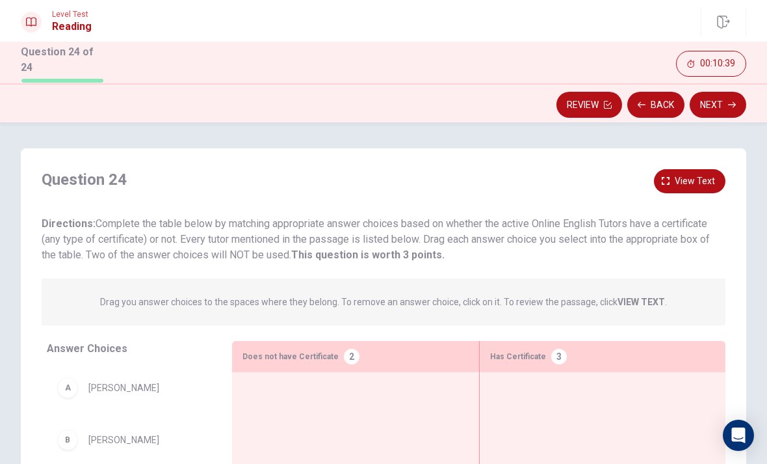
click at [691, 178] on span "View text" at bounding box center [695, 181] width 40 height 16
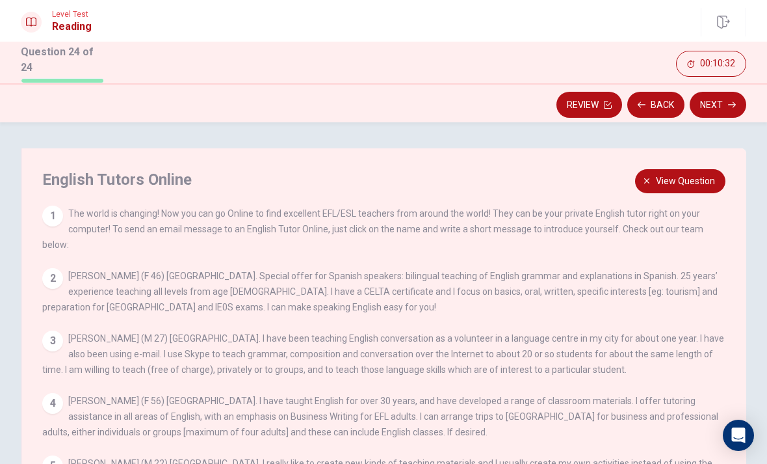
click at [676, 174] on span "View question" at bounding box center [685, 181] width 59 height 16
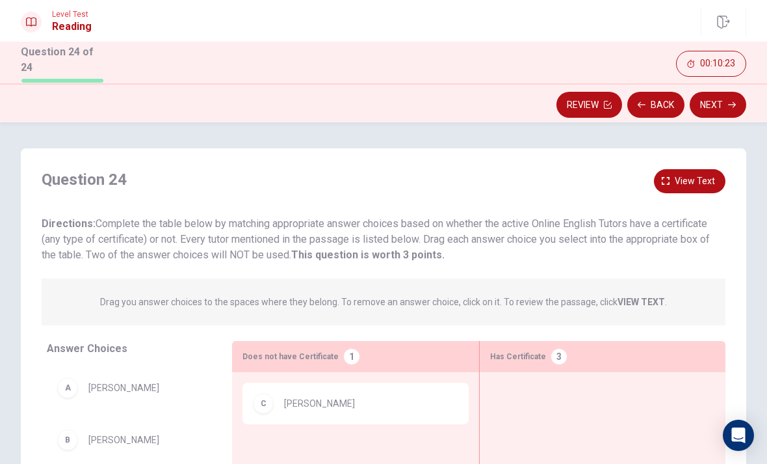
click at [300, 398] on span "[PERSON_NAME]" at bounding box center [319, 403] width 71 height 16
click at [267, 400] on div "C" at bounding box center [263, 403] width 21 height 21
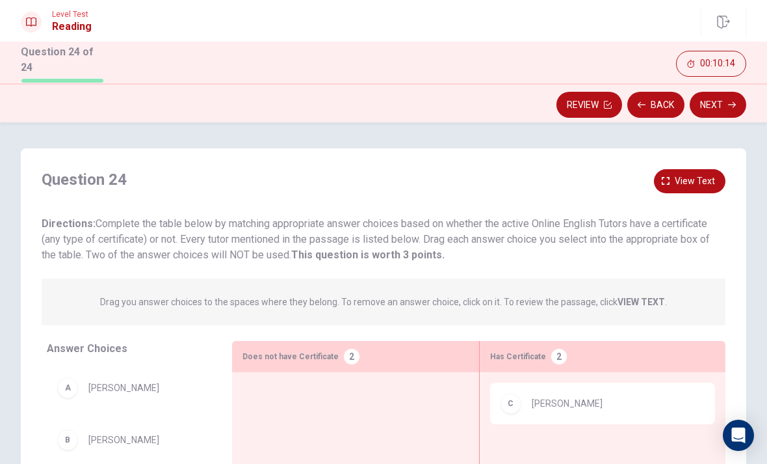
click at [698, 173] on span "View text" at bounding box center [695, 181] width 40 height 16
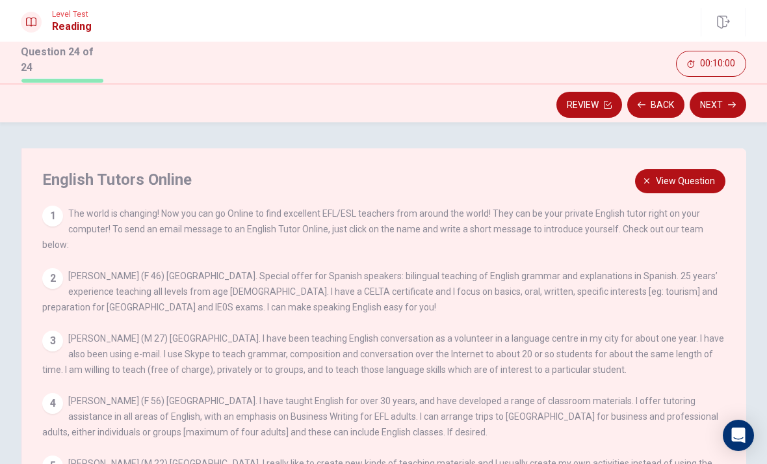
click at [694, 176] on span "View question" at bounding box center [685, 181] width 59 height 16
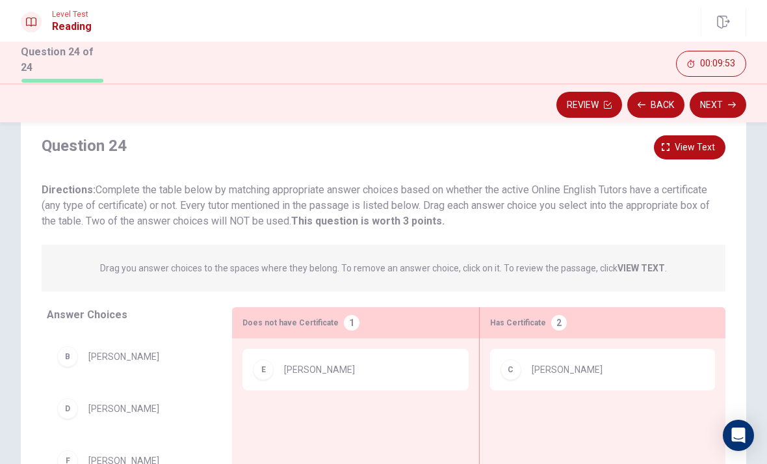
scroll to position [49, 0]
click at [690, 153] on button "View text" at bounding box center [690, 147] width 72 height 24
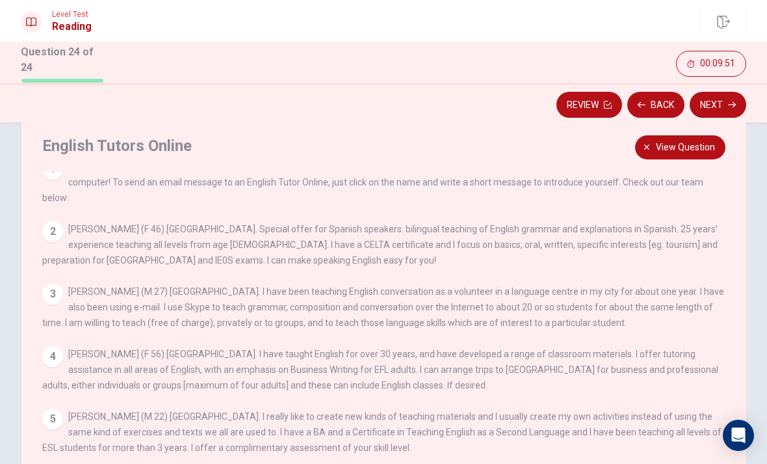
scroll to position [12, 0]
click at [678, 151] on span "View question" at bounding box center [685, 147] width 59 height 16
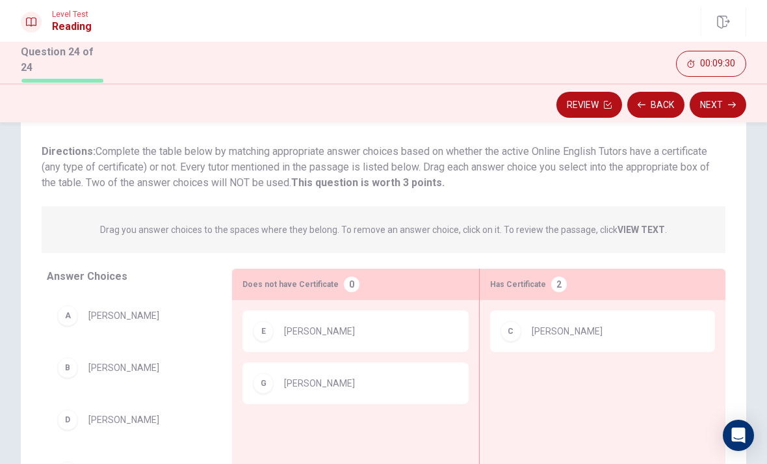
scroll to position [52, 0]
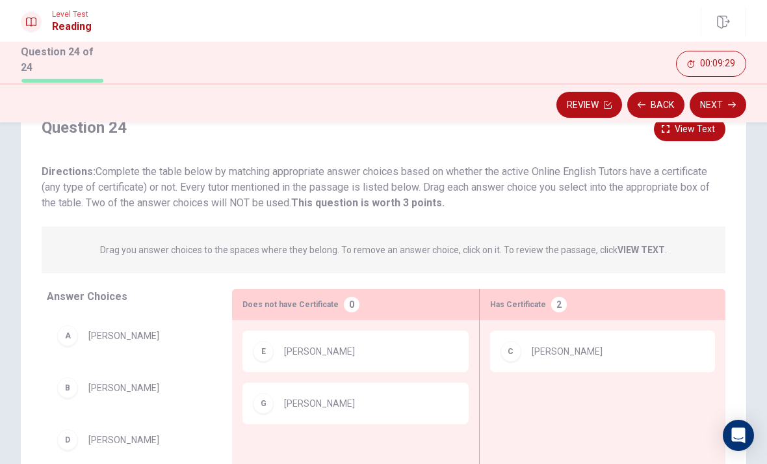
click at [684, 131] on span "View text" at bounding box center [695, 129] width 40 height 16
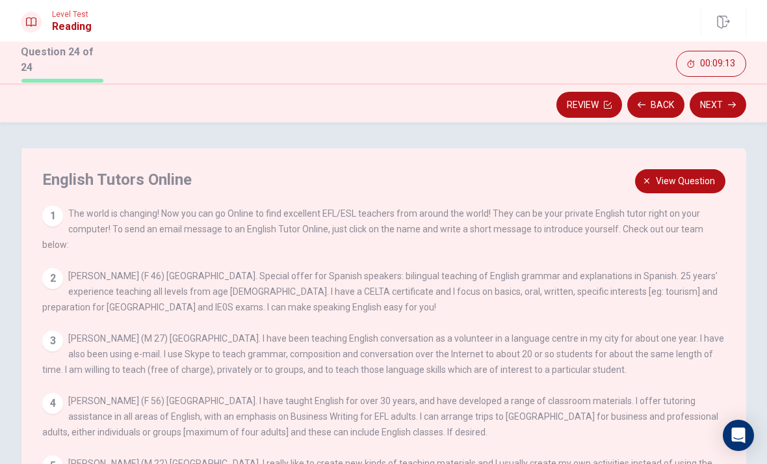
scroll to position [0, 0]
click at [683, 177] on span "View question" at bounding box center [685, 181] width 59 height 16
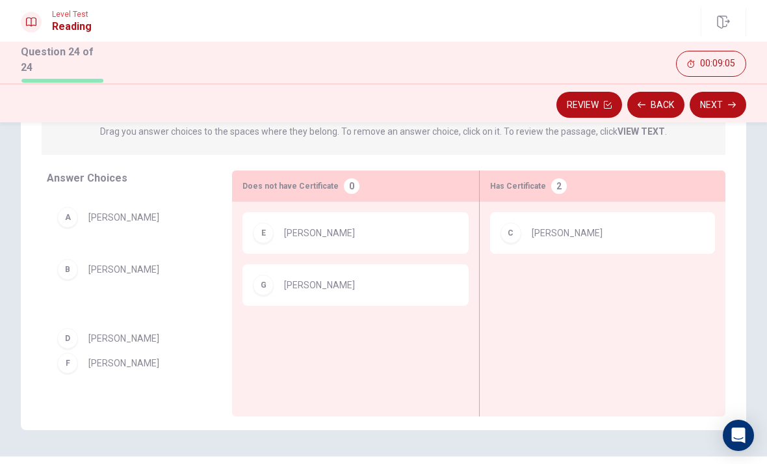
scroll to position [171, 0]
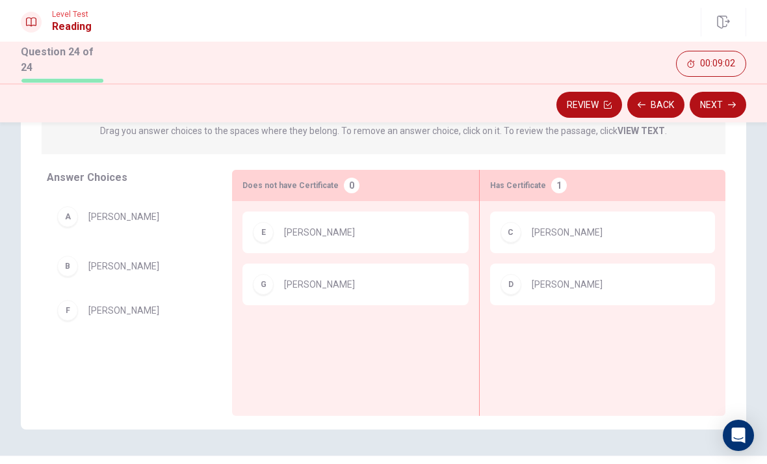
click at [83, 259] on div "A [PERSON_NAME] F [PERSON_NAME]" at bounding box center [129, 296] width 164 height 200
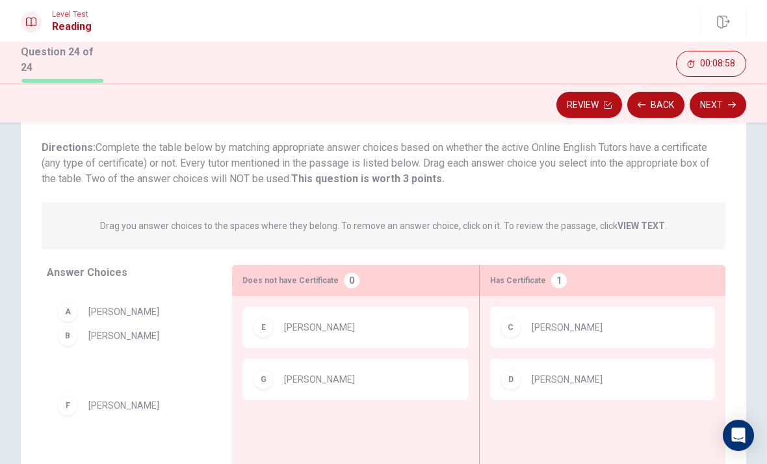
scroll to position [73, 0]
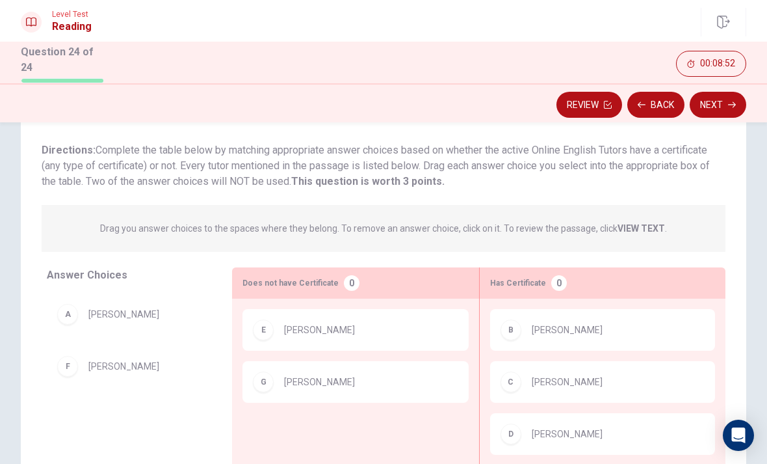
click at [722, 106] on button "Next" at bounding box center [718, 105] width 57 height 26
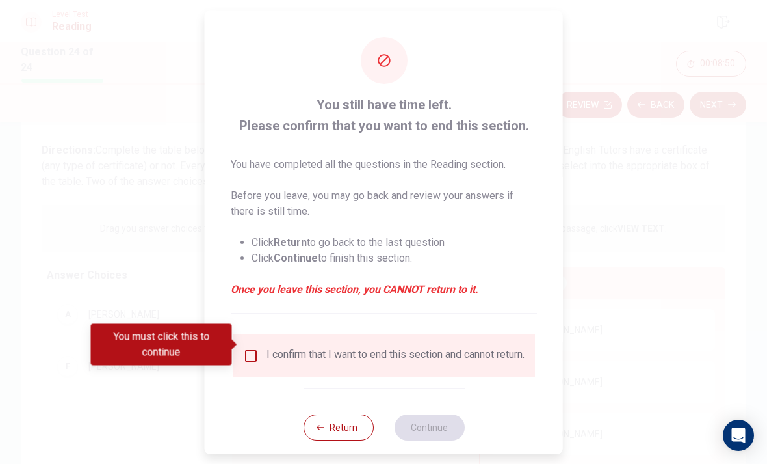
click at [345, 421] on button "Return" at bounding box center [338, 426] width 70 height 26
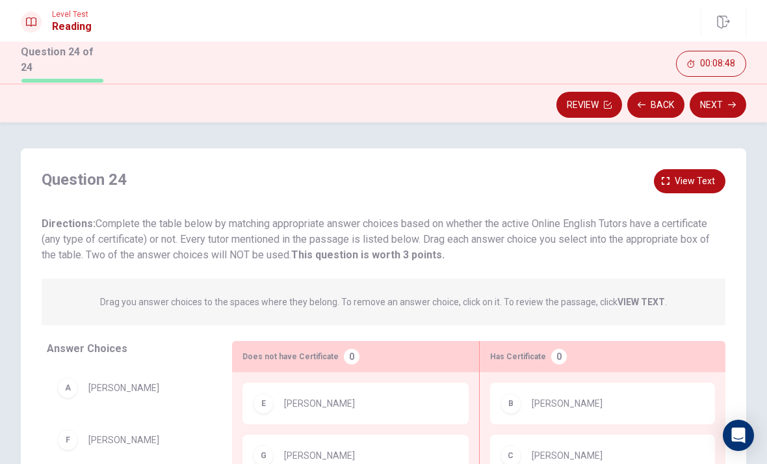
scroll to position [0, 0]
click at [705, 179] on span "View text" at bounding box center [695, 181] width 40 height 16
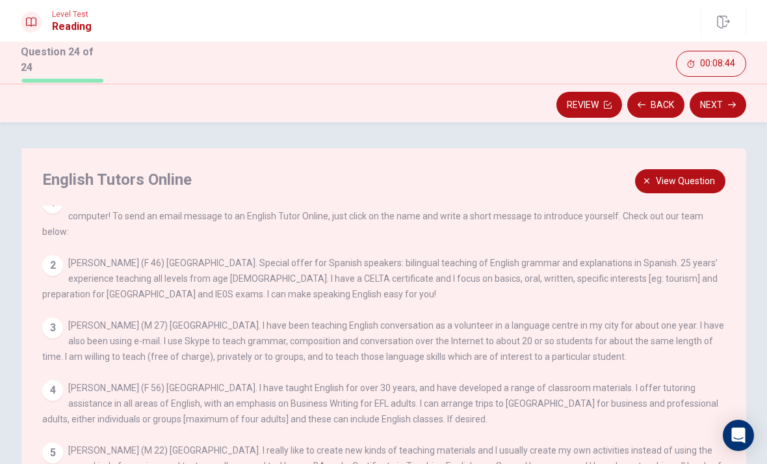
scroll to position [12, 0]
click at [653, 187] on button "View question" at bounding box center [680, 181] width 90 height 24
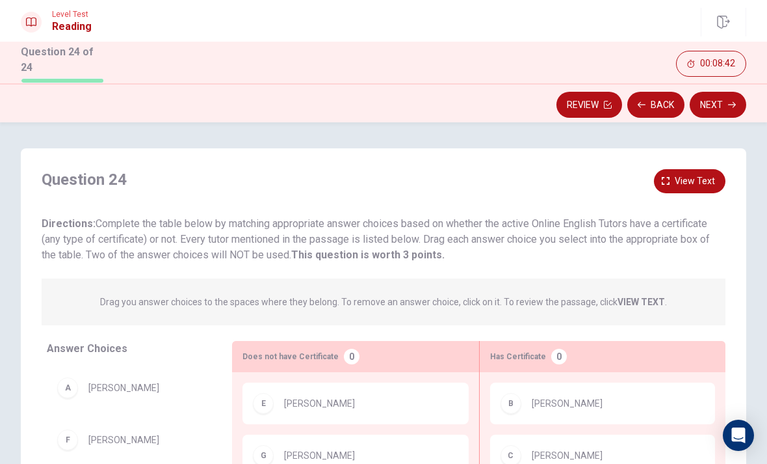
click at [737, 99] on button "Next" at bounding box center [718, 105] width 57 height 26
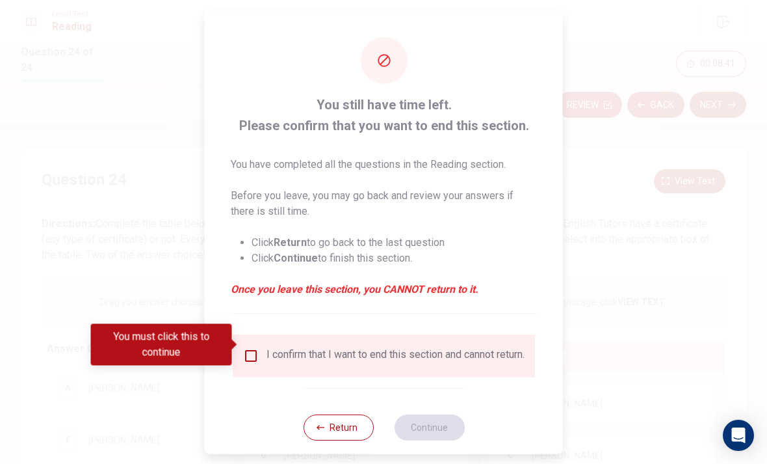
click at [255, 348] on input "You must click this to continue" at bounding box center [251, 355] width 16 height 16
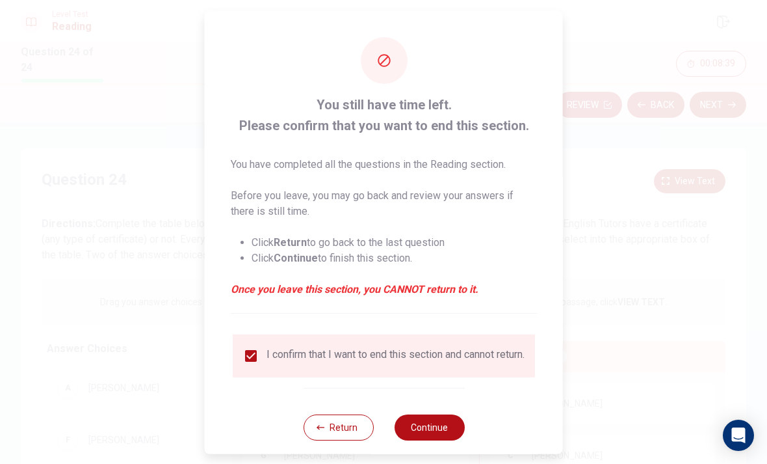
click at [449, 417] on button "Continue" at bounding box center [429, 426] width 70 height 26
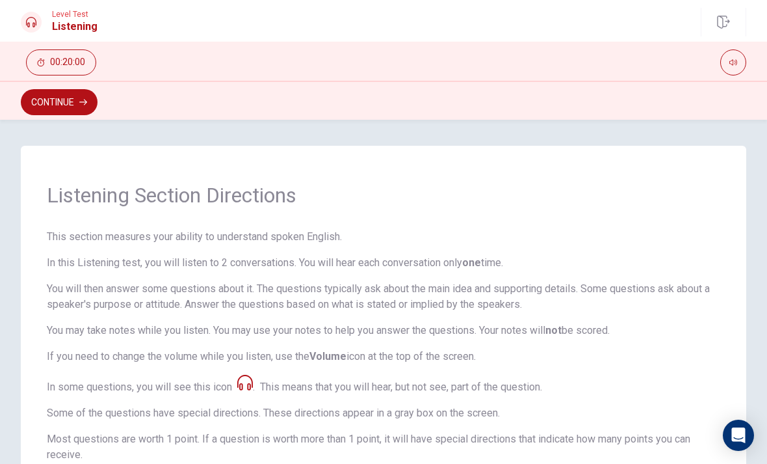
click at [250, 373] on span "This section measures your ability to understand spoken English. In this Listen…" at bounding box center [384, 413] width 674 height 369
click at [251, 380] on icon at bounding box center [245, 382] width 16 height 16
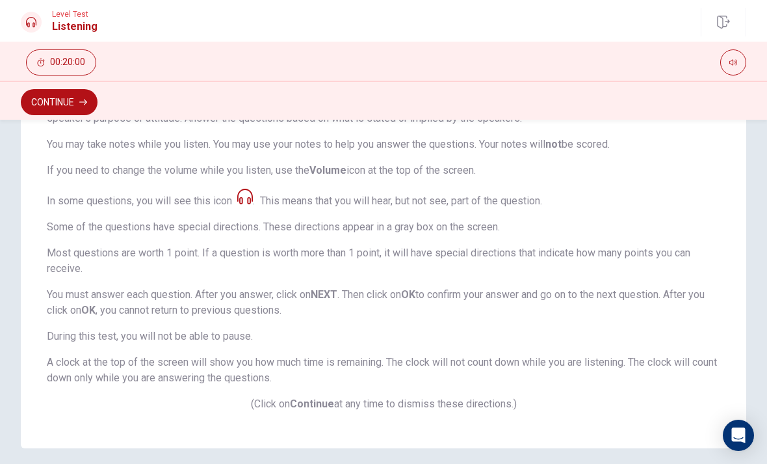
scroll to position [189, 0]
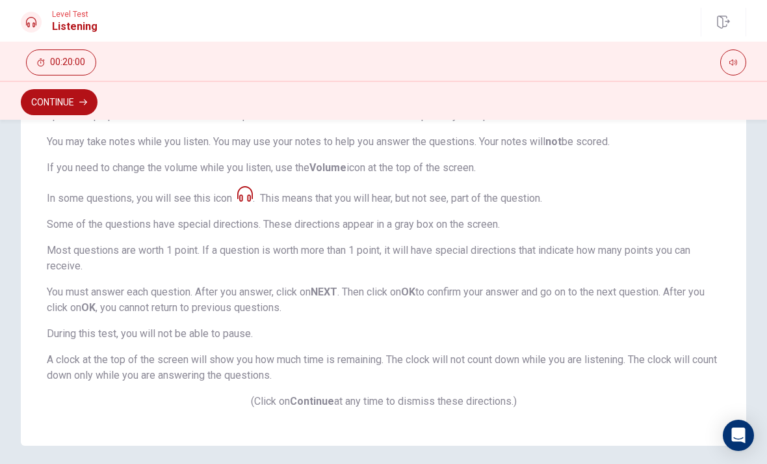
click at [253, 191] on icon at bounding box center [245, 194] width 16 height 16
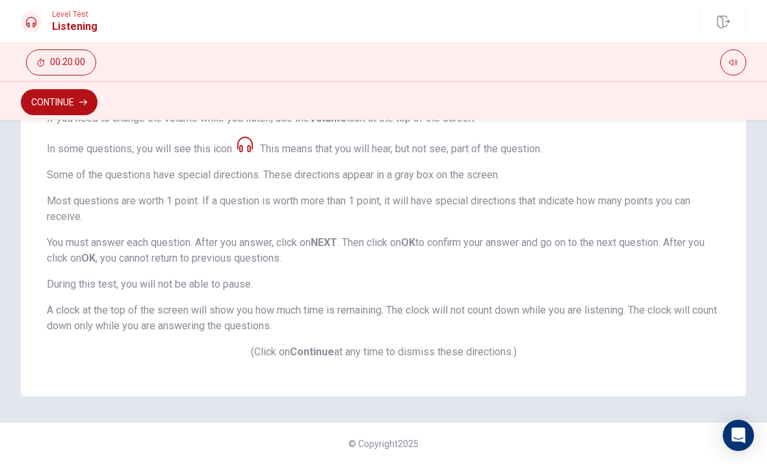
scroll to position [238, 0]
click at [255, 147] on span "This section measures your ability to understand spoken English. In this Listen…" at bounding box center [384, 175] width 674 height 369
click at [255, 140] on span "This section measures your ability to understand spoken English. In this Listen…" at bounding box center [384, 175] width 674 height 369
click at [72, 107] on button "Continue" at bounding box center [59, 102] width 77 height 26
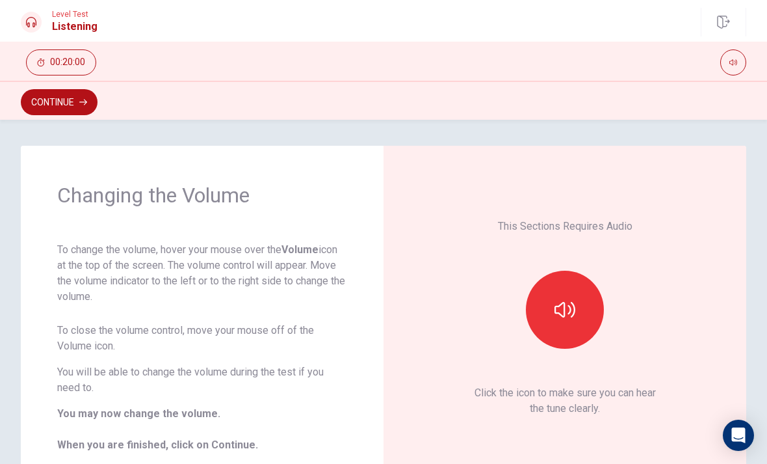
scroll to position [0, 0]
click at [566, 280] on button "button" at bounding box center [565, 309] width 78 height 78
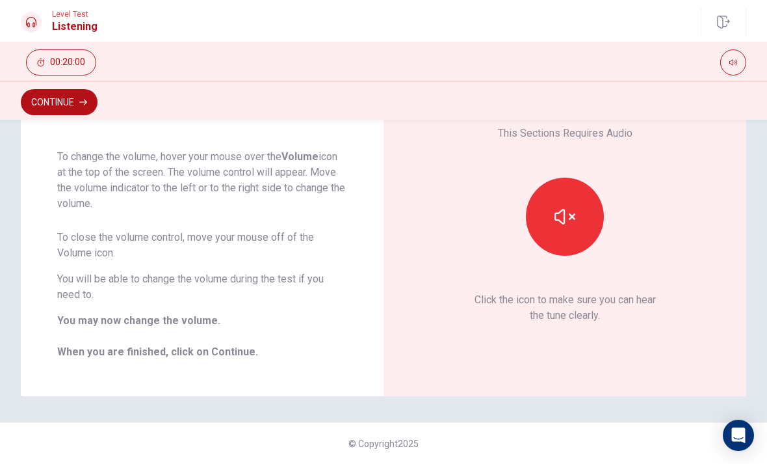
scroll to position [93, 0]
click at [566, 215] on icon "button" at bounding box center [565, 216] width 21 height 21
click at [60, 95] on button "Continue" at bounding box center [59, 102] width 77 height 26
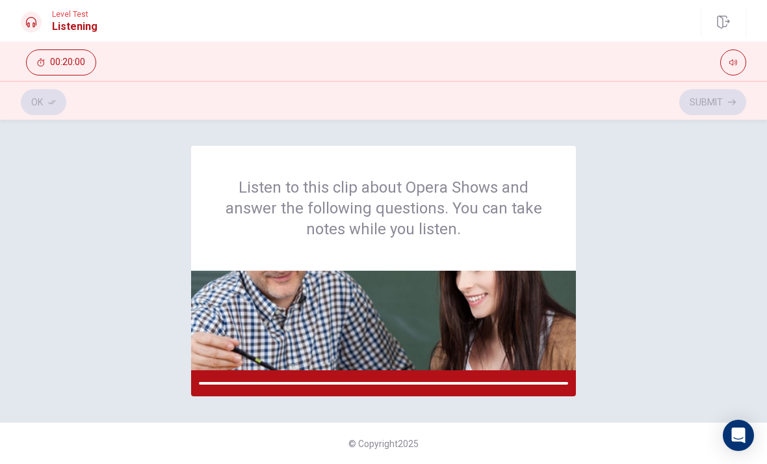
scroll to position [0, 0]
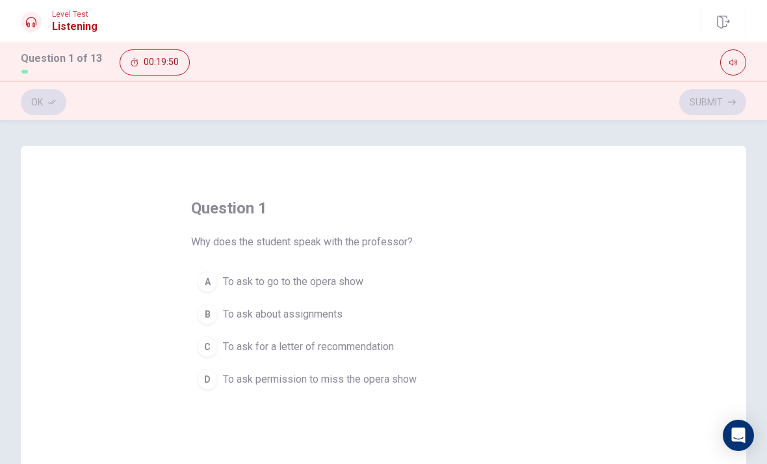
click at [309, 282] on span "To ask to go to the opera show" at bounding box center [293, 282] width 140 height 16
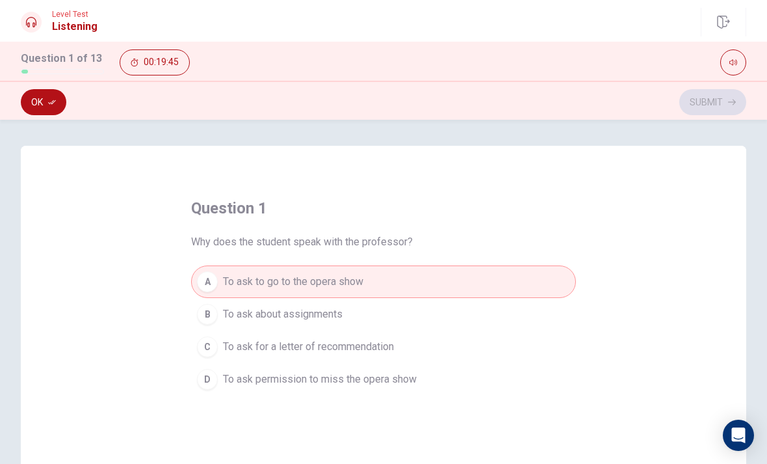
click at [40, 90] on button "Ok" at bounding box center [44, 102] width 46 height 26
click at [711, 101] on button "Submit" at bounding box center [712, 102] width 67 height 26
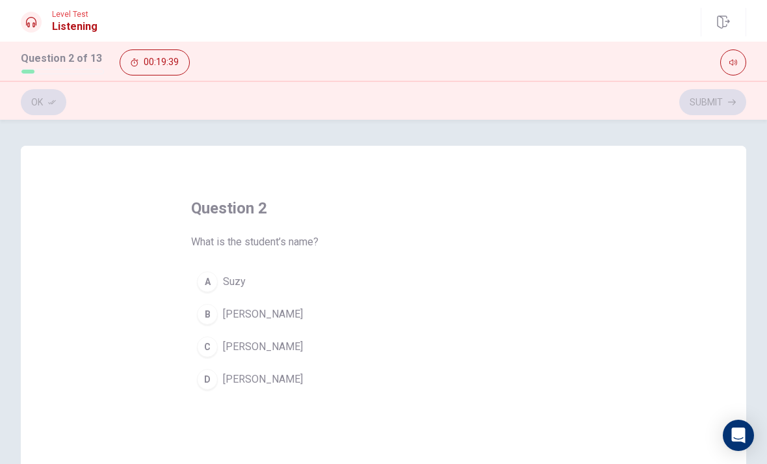
click at [215, 342] on div "C" at bounding box center [207, 346] width 21 height 21
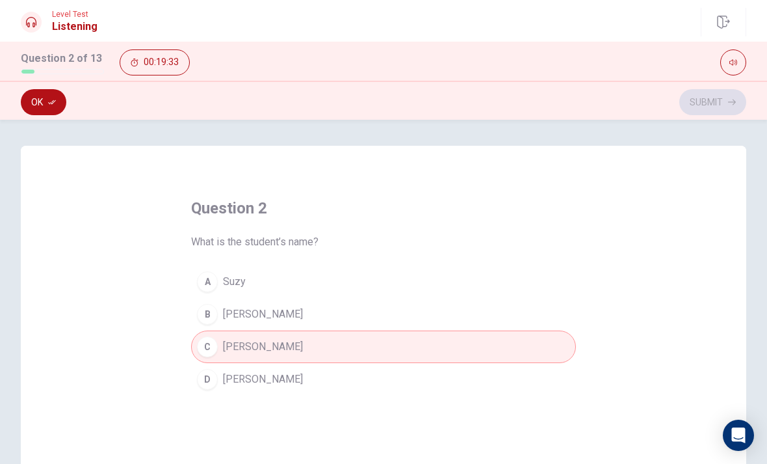
click at [50, 97] on button "Ok" at bounding box center [44, 102] width 46 height 26
click at [716, 98] on button "Submit" at bounding box center [712, 102] width 67 height 26
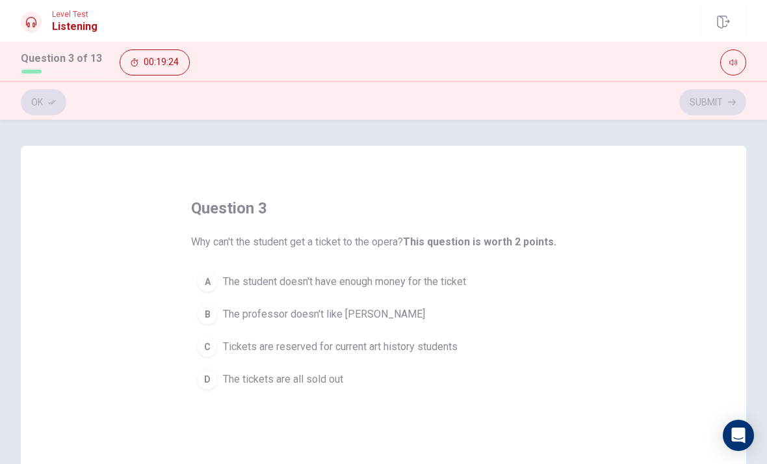
click at [412, 353] on span "Tickets are reserved for current art history students" at bounding box center [340, 347] width 235 height 16
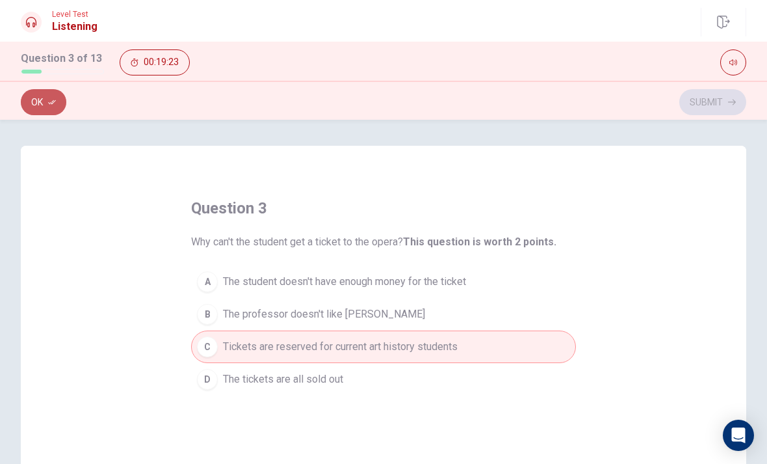
click at [27, 108] on button "Ok" at bounding box center [44, 102] width 46 height 26
click at [709, 108] on button "Submit" at bounding box center [712, 102] width 67 height 26
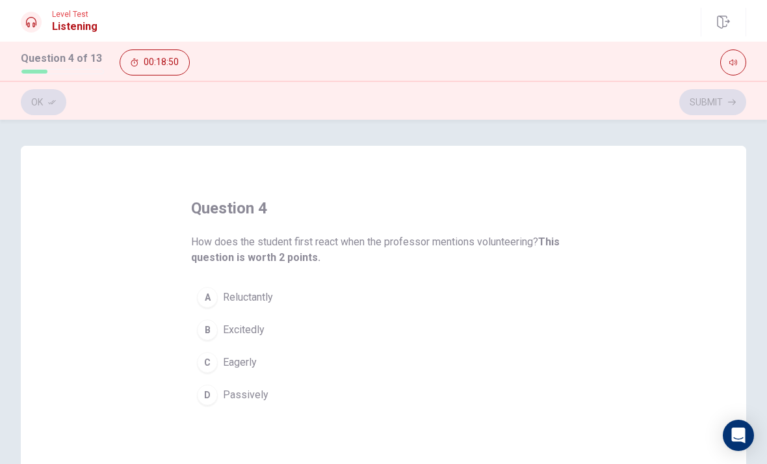
click at [218, 294] on button "A Reluctantly" at bounding box center [383, 297] width 385 height 33
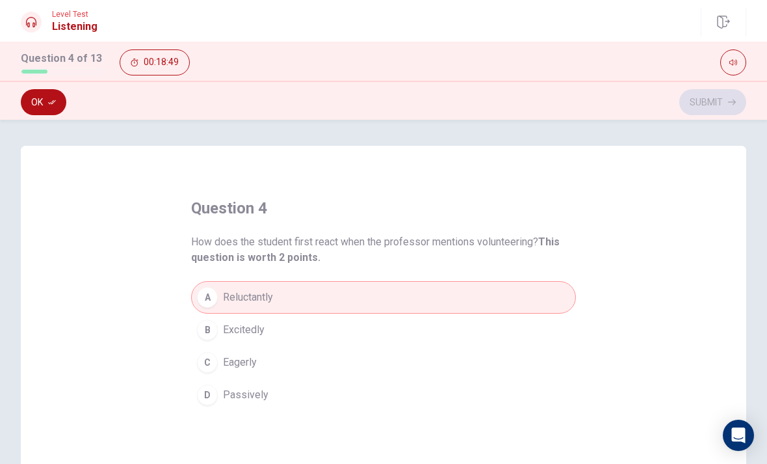
click at [32, 105] on button "Ok" at bounding box center [44, 102] width 46 height 26
click at [724, 99] on button "Submit" at bounding box center [712, 102] width 67 height 26
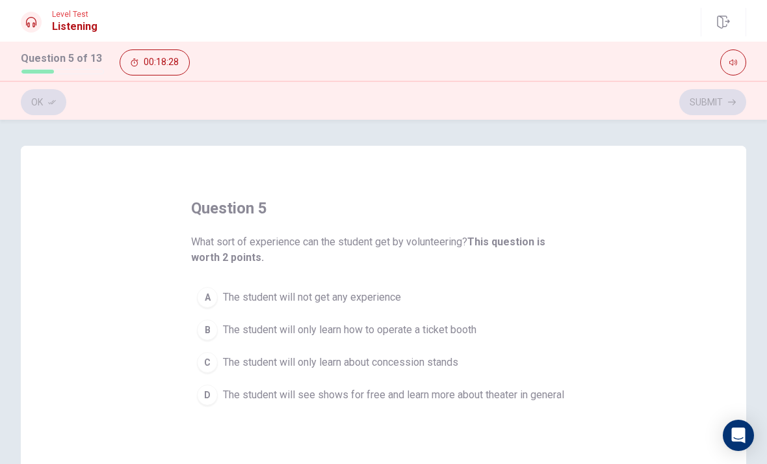
click at [559, 395] on span "The student will see shows for free and learn more about theater in general" at bounding box center [393, 395] width 341 height 16
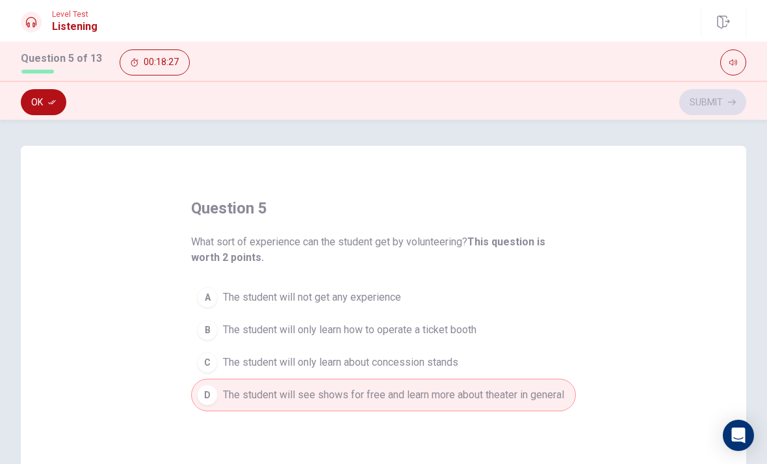
click at [30, 94] on button "Ok" at bounding box center [44, 102] width 46 height 26
click at [722, 109] on button "Submit" at bounding box center [712, 102] width 67 height 26
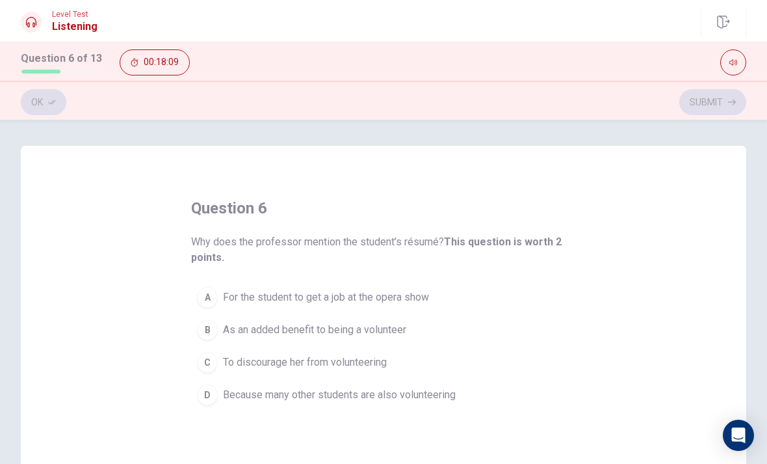
click at [398, 330] on span "As an added benefit to being a volunteer" at bounding box center [314, 330] width 183 height 16
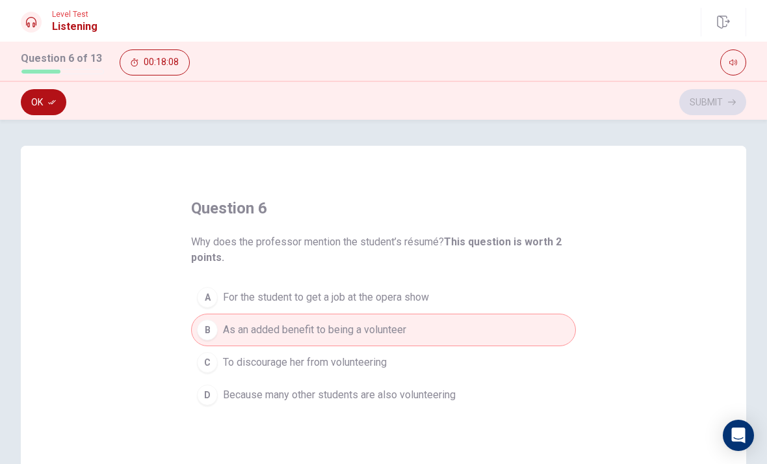
click at [47, 105] on button "Ok" at bounding box center [44, 102] width 46 height 26
click at [722, 102] on button "Submit" at bounding box center [712, 102] width 67 height 26
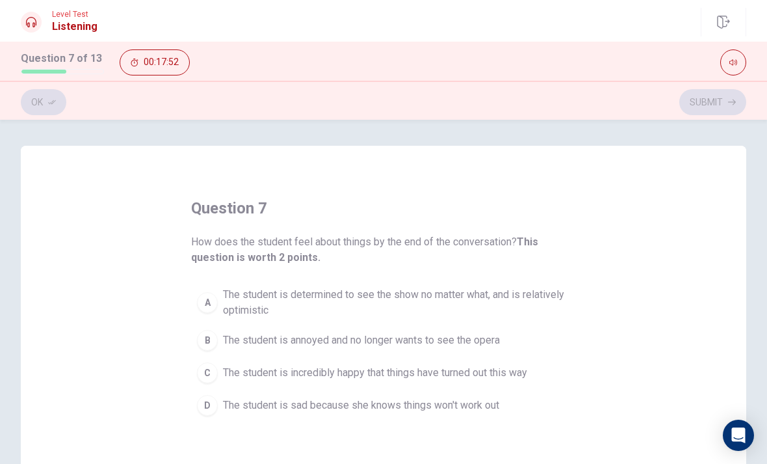
click at [523, 304] on span "The student is determined to see the show no matter what, and is relatively opt…" at bounding box center [396, 302] width 347 height 31
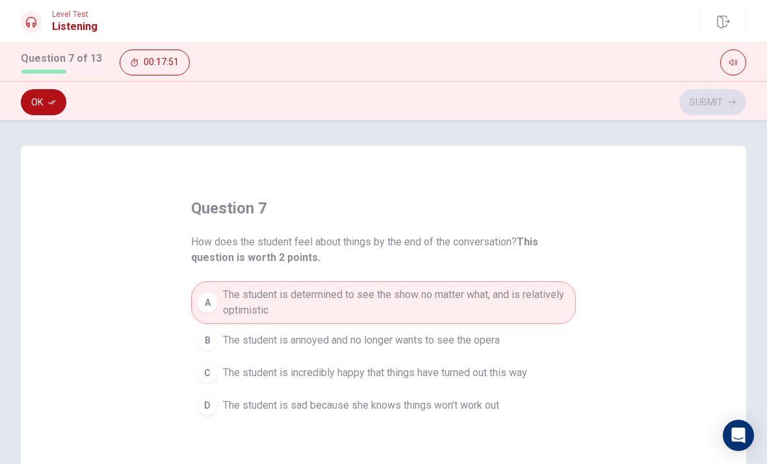
click at [29, 100] on button "Ok" at bounding box center [44, 102] width 46 height 26
click at [718, 96] on button "Submit" at bounding box center [712, 102] width 67 height 26
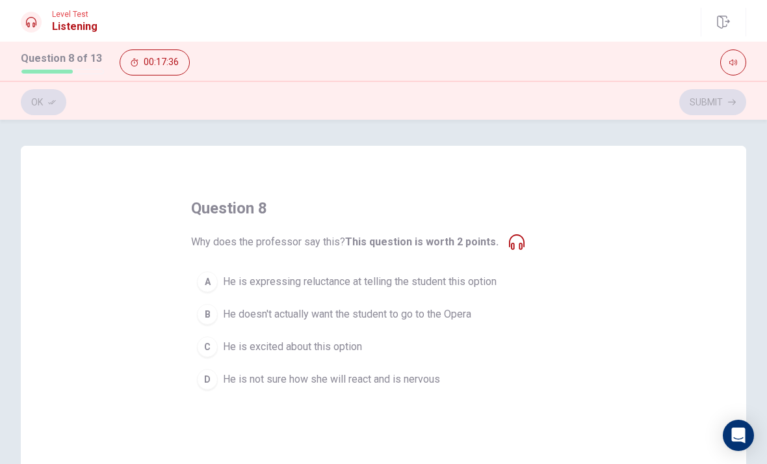
click at [462, 284] on span "He is expressing reluctance at telling the student this option" at bounding box center [360, 282] width 274 height 16
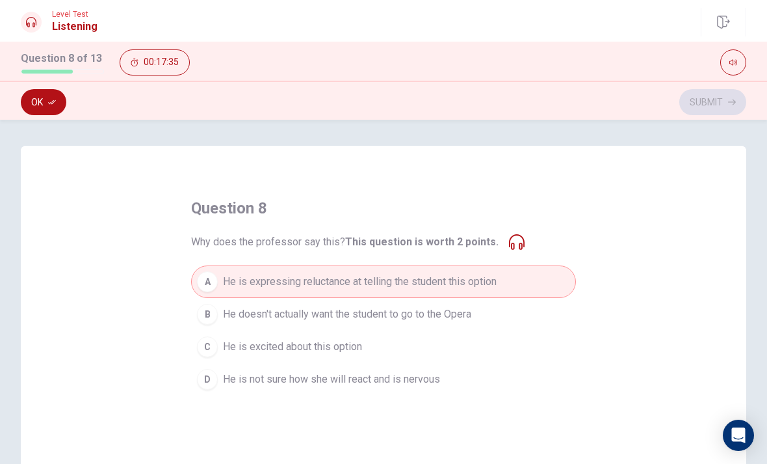
click at [44, 100] on button "Ok" at bounding box center [44, 102] width 46 height 26
click at [714, 98] on button "Submit" at bounding box center [712, 102] width 67 height 26
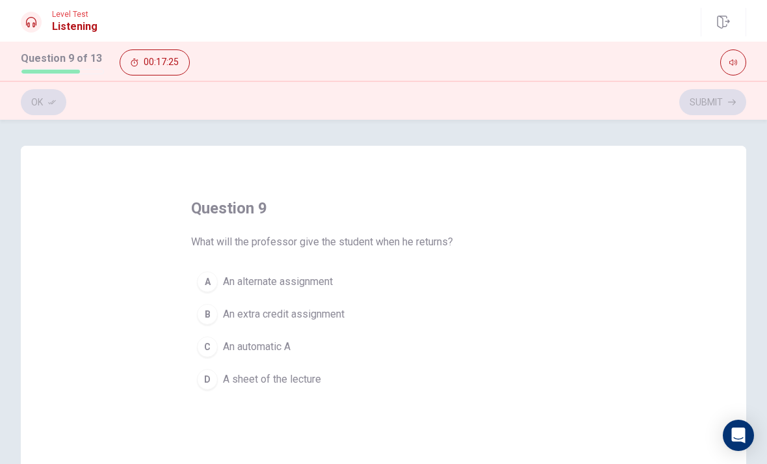
click at [287, 385] on span "A sheet of the lecture" at bounding box center [272, 379] width 98 height 16
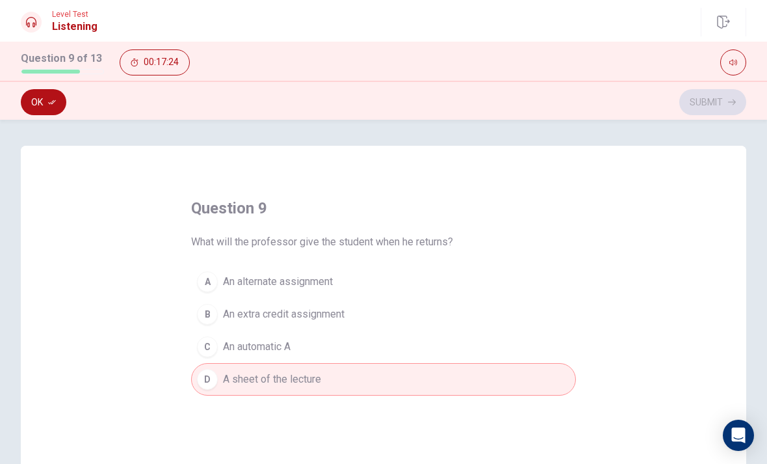
click at [55, 104] on icon "button" at bounding box center [52, 102] width 8 height 8
click at [724, 95] on button "Submit" at bounding box center [712, 102] width 67 height 26
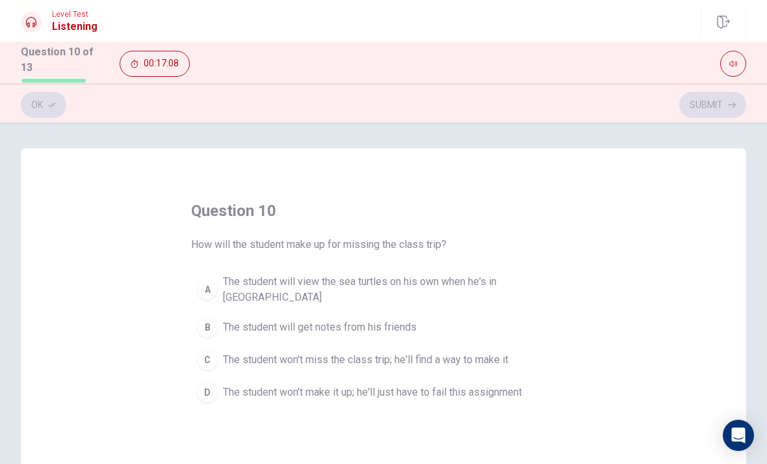
click at [471, 285] on span "The student will view the sea turtles on his own when he's in [GEOGRAPHIC_DATA]" at bounding box center [396, 289] width 347 height 31
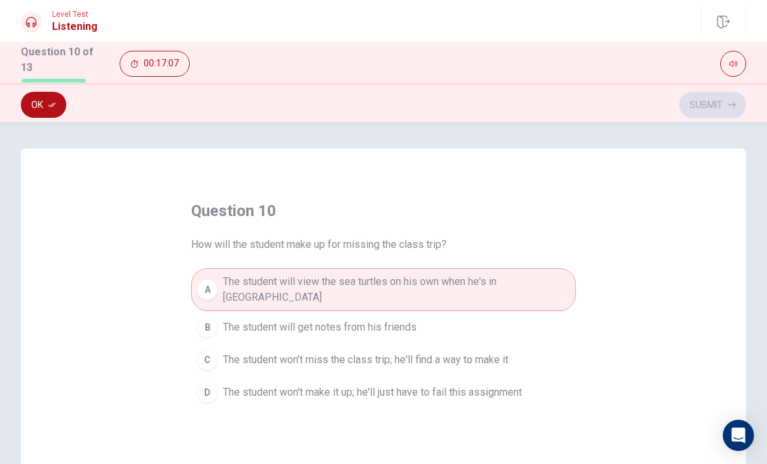
click at [49, 101] on icon "button" at bounding box center [52, 105] width 8 height 8
click at [716, 100] on button "Submit" at bounding box center [712, 105] width 67 height 26
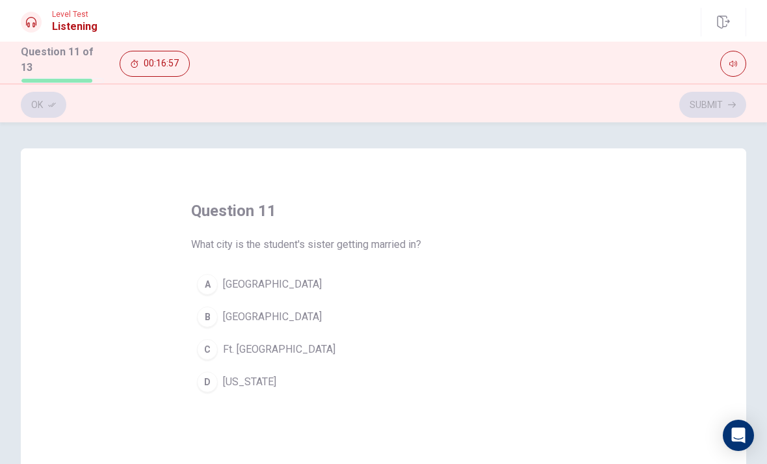
click at [231, 280] on span "[GEOGRAPHIC_DATA]" at bounding box center [272, 284] width 99 height 16
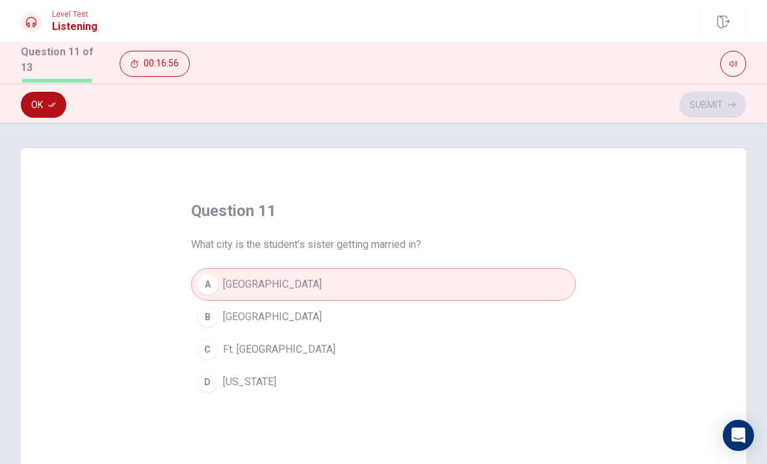
click at [49, 101] on icon "button" at bounding box center [52, 105] width 8 height 8
click at [724, 100] on button "Submit" at bounding box center [712, 105] width 67 height 26
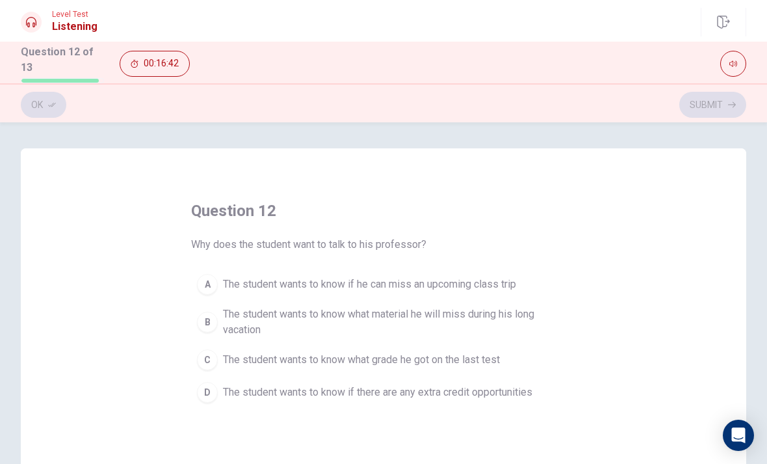
click at [404, 282] on span "The student wants to know if he can miss an upcoming class trip" at bounding box center [369, 284] width 293 height 16
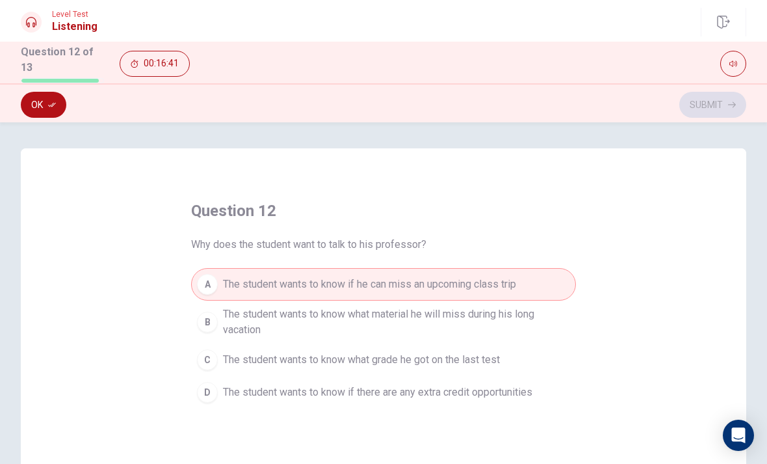
click at [47, 99] on button "Ok" at bounding box center [44, 105] width 46 height 26
click at [721, 109] on button "Submit" at bounding box center [712, 105] width 67 height 26
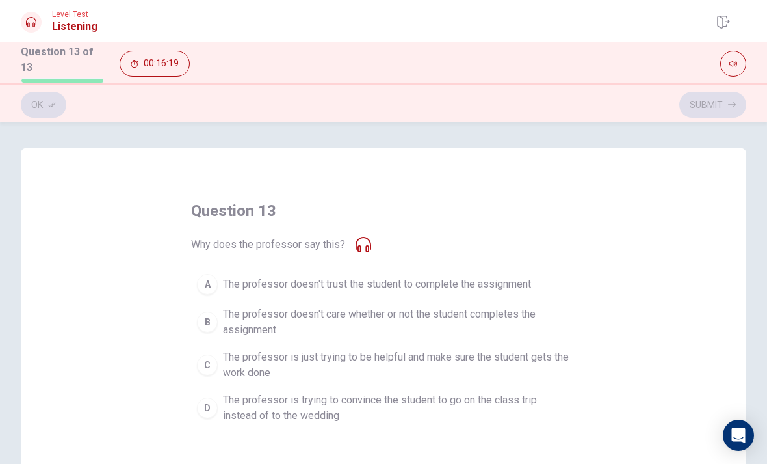
click at [517, 368] on span "The professor is just trying to be helpful and make sure the student gets the w…" at bounding box center [396, 364] width 347 height 31
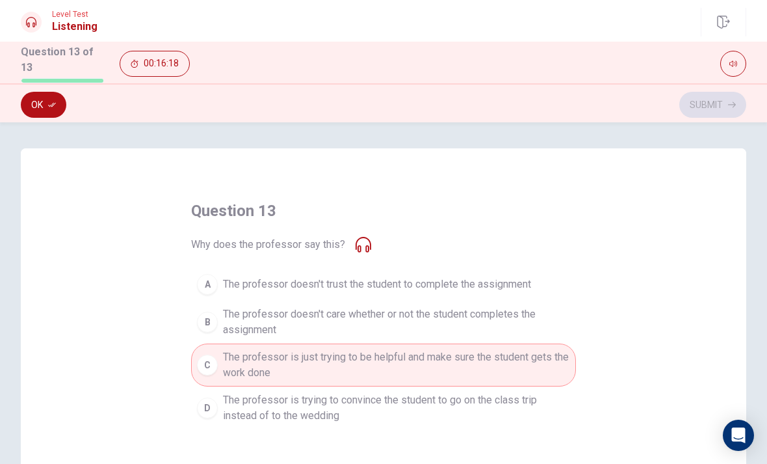
click at [40, 99] on button "Ok" at bounding box center [44, 105] width 46 height 26
click at [736, 107] on button "Submit" at bounding box center [712, 105] width 67 height 26
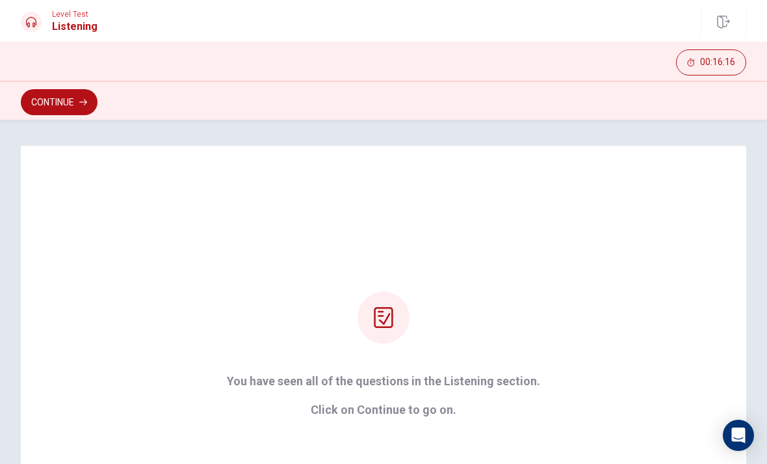
click at [72, 85] on div "Continue" at bounding box center [383, 100] width 767 height 39
click at [76, 99] on button "Continue" at bounding box center [59, 102] width 77 height 26
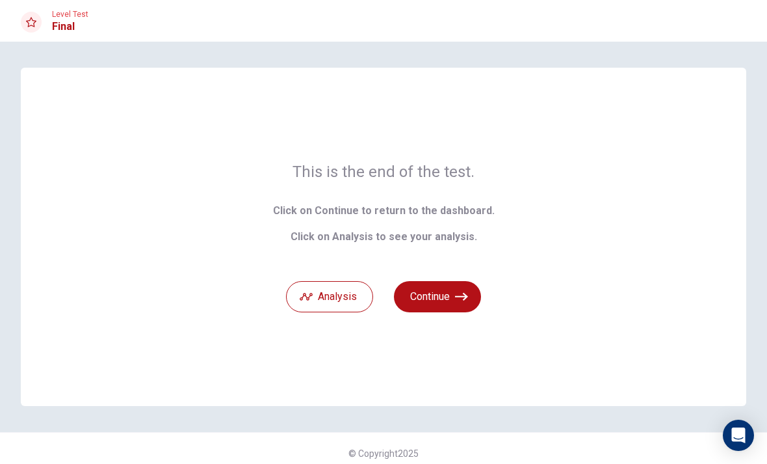
click at [317, 295] on button "Analysis" at bounding box center [329, 296] width 87 height 31
